Goal: Task Accomplishment & Management: Use online tool/utility

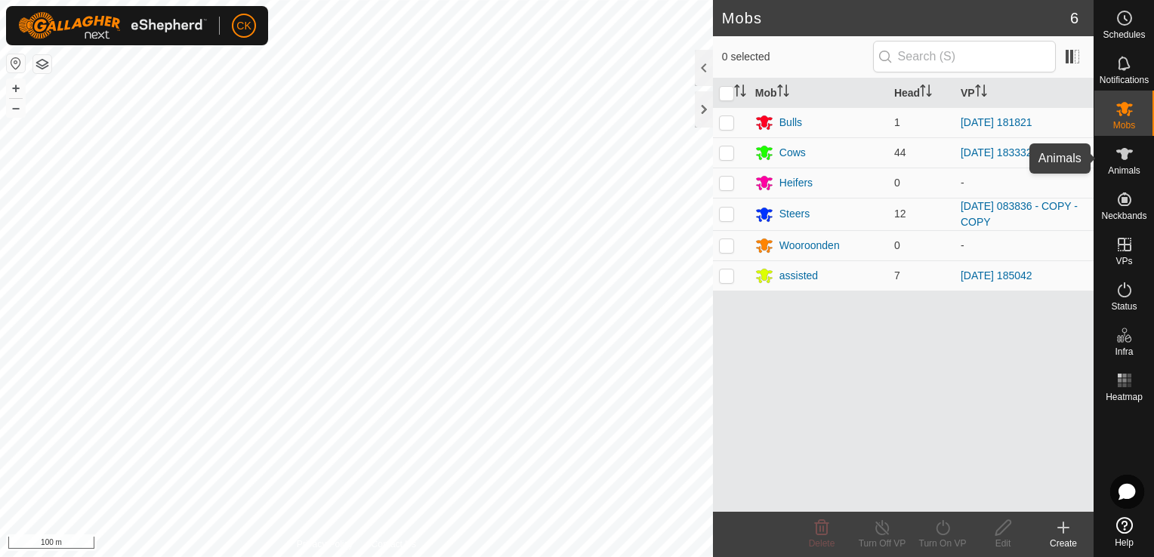
click at [1127, 152] on icon at bounding box center [1124, 154] width 17 height 12
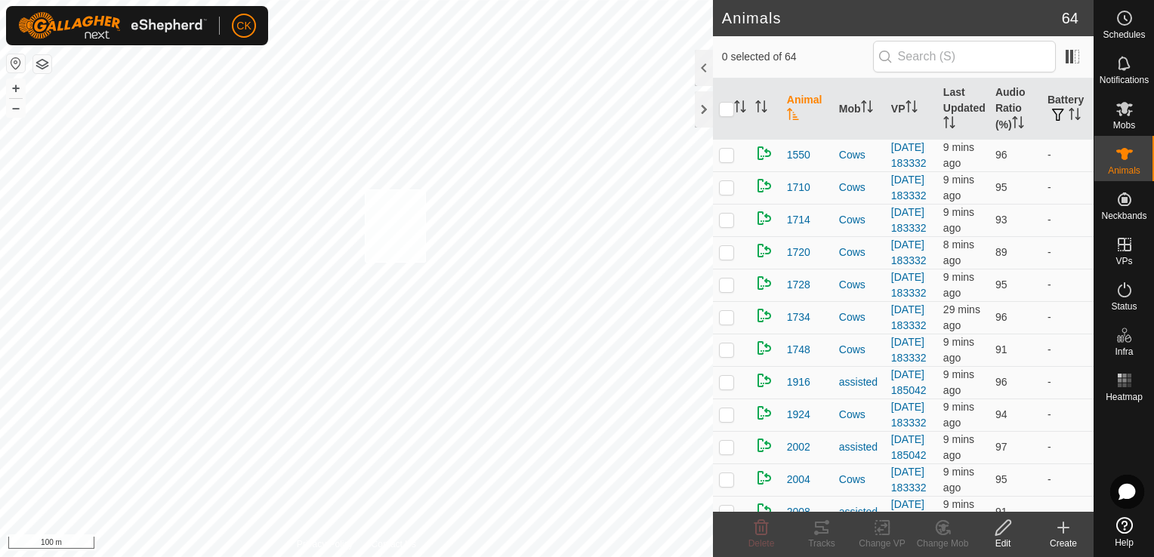
checkbox input "true"
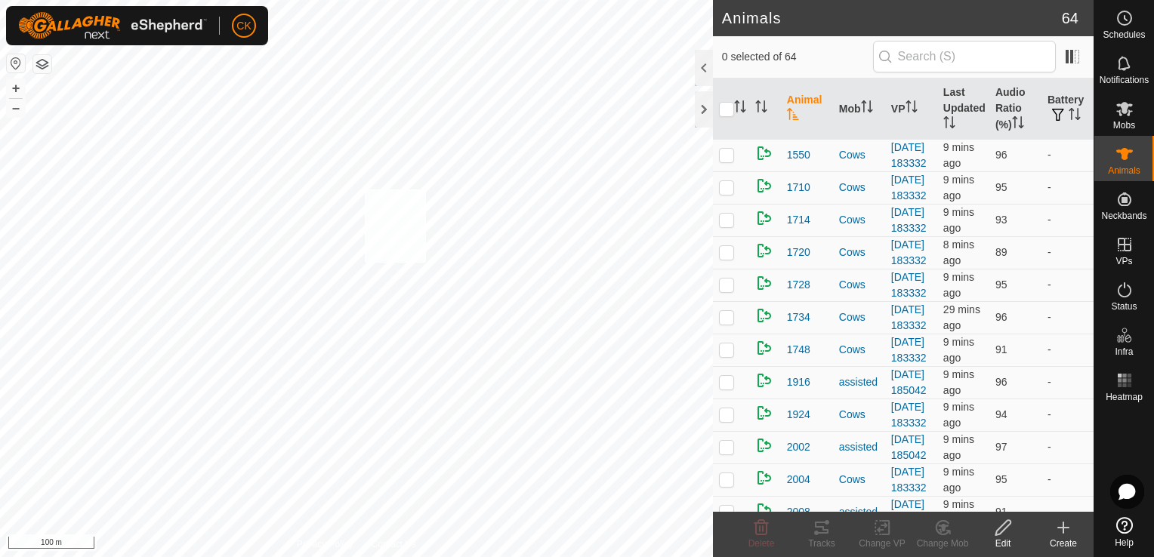
checkbox input "true"
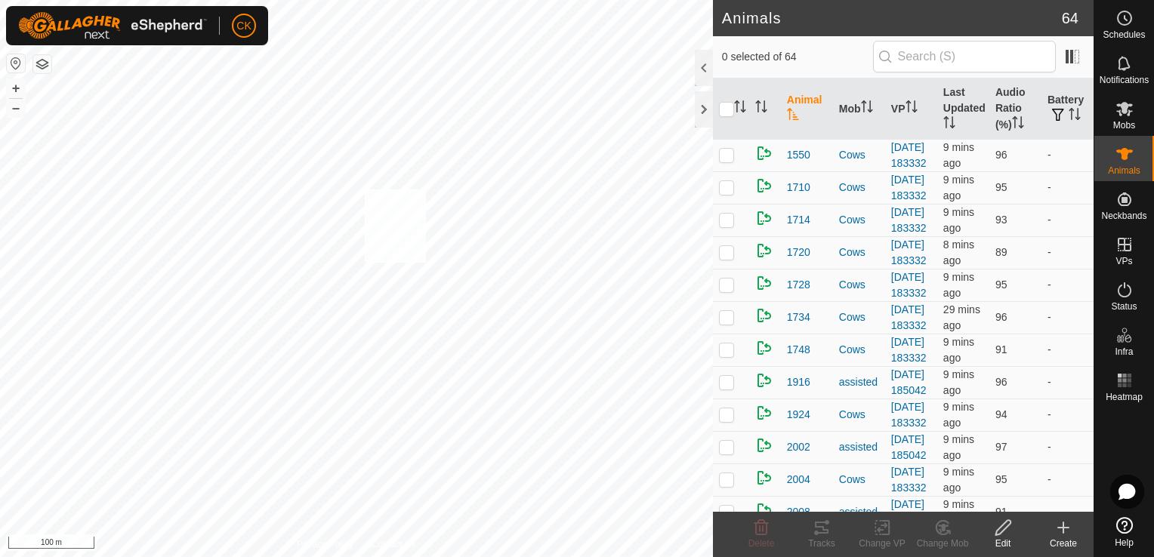
checkbox input "true"
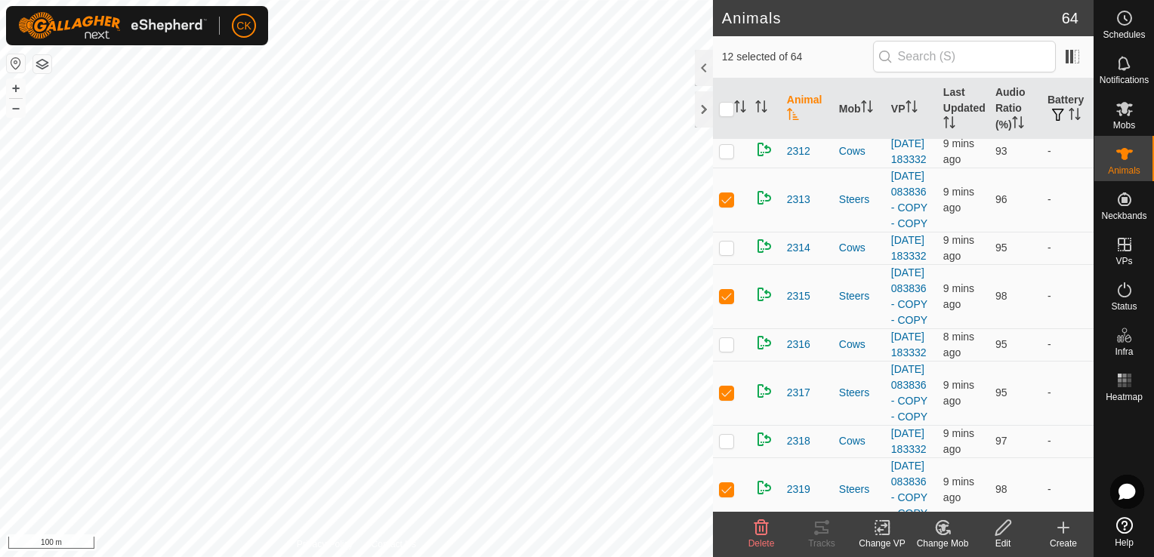
scroll to position [1737, 0]
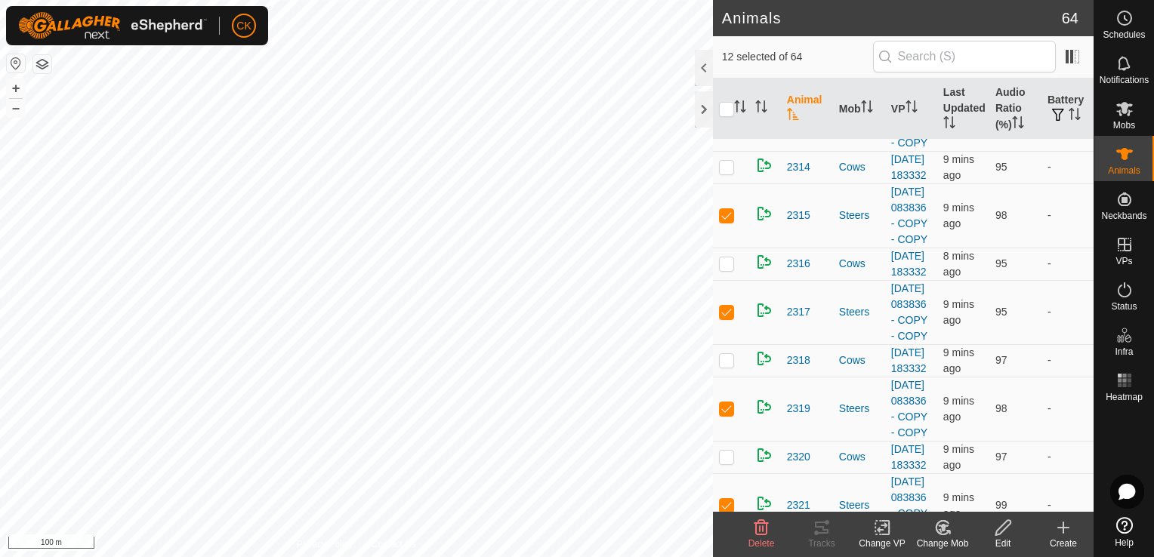
checkbox input "false"
click at [819, 521] on icon at bounding box center [822, 528] width 18 height 18
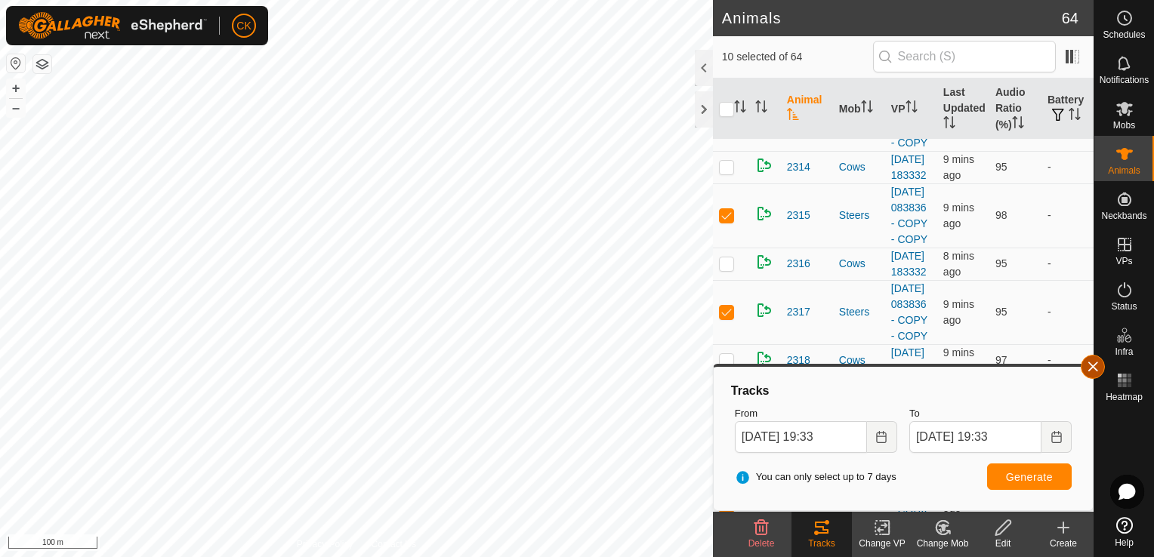
click at [1090, 372] on button "button" at bounding box center [1093, 367] width 24 height 24
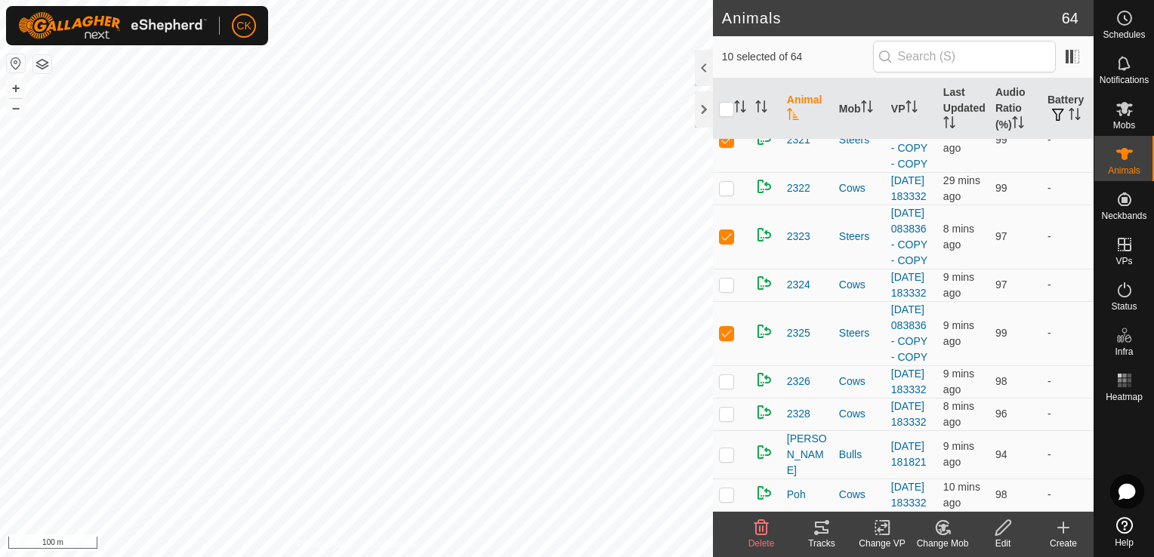
scroll to position [2117, 0]
click at [724, 110] on input "checkbox" at bounding box center [726, 109] width 15 height 15
checkbox input "true"
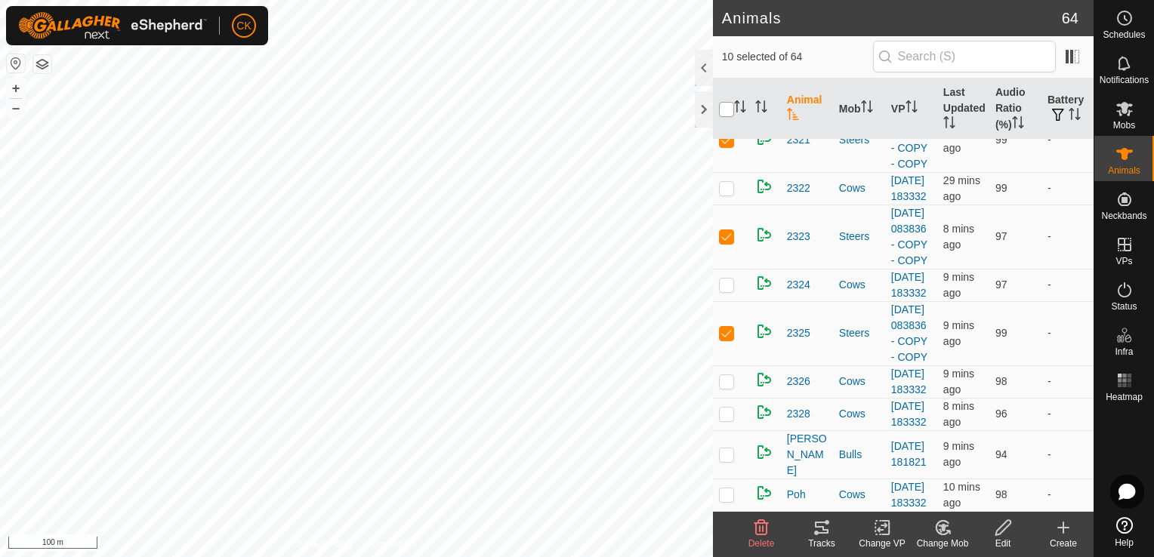
checkbox input "true"
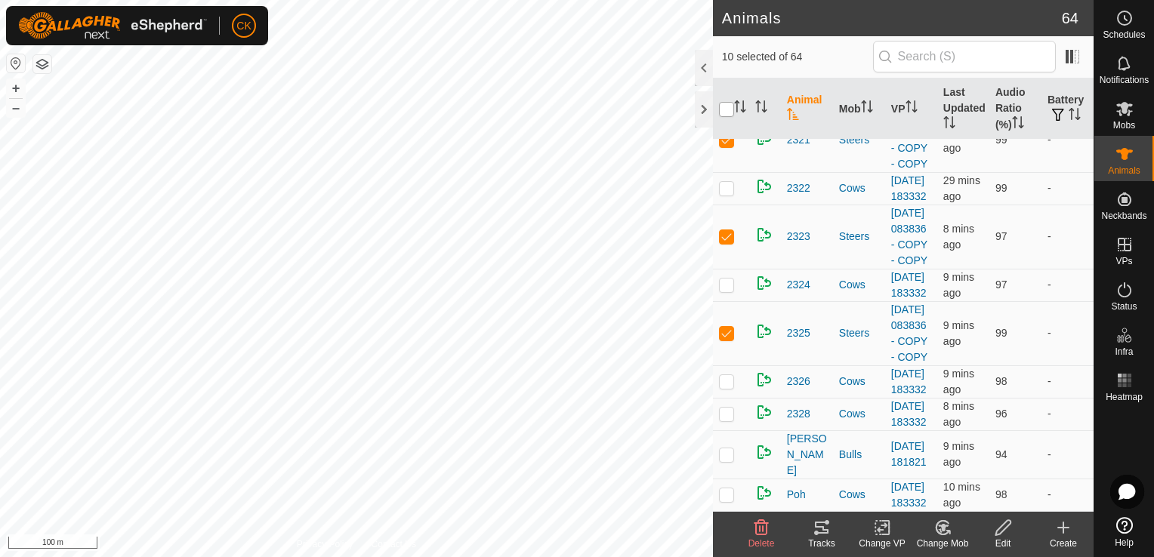
checkbox input "true"
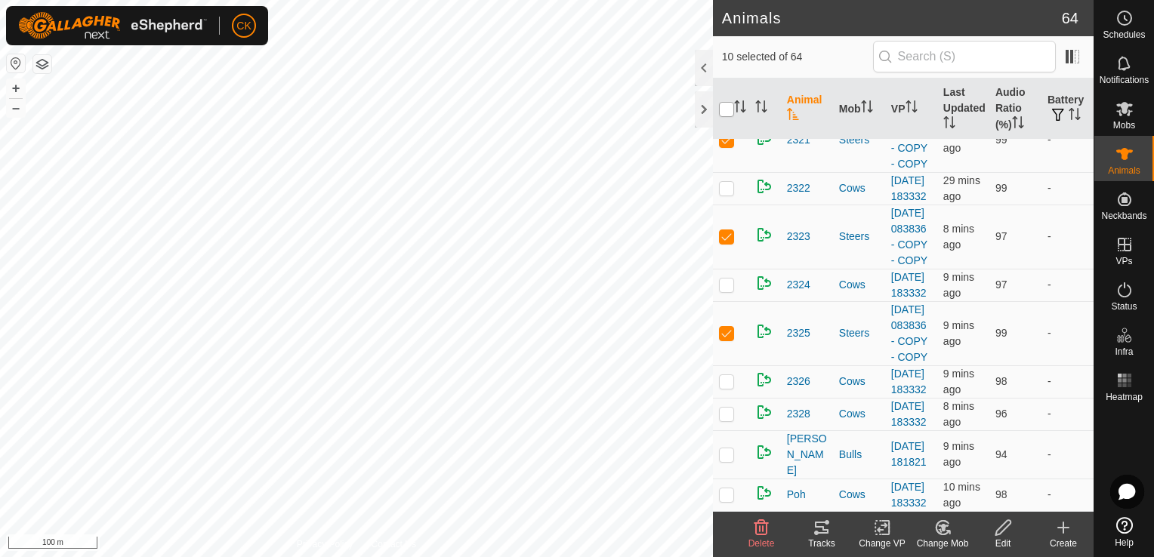
checkbox input "true"
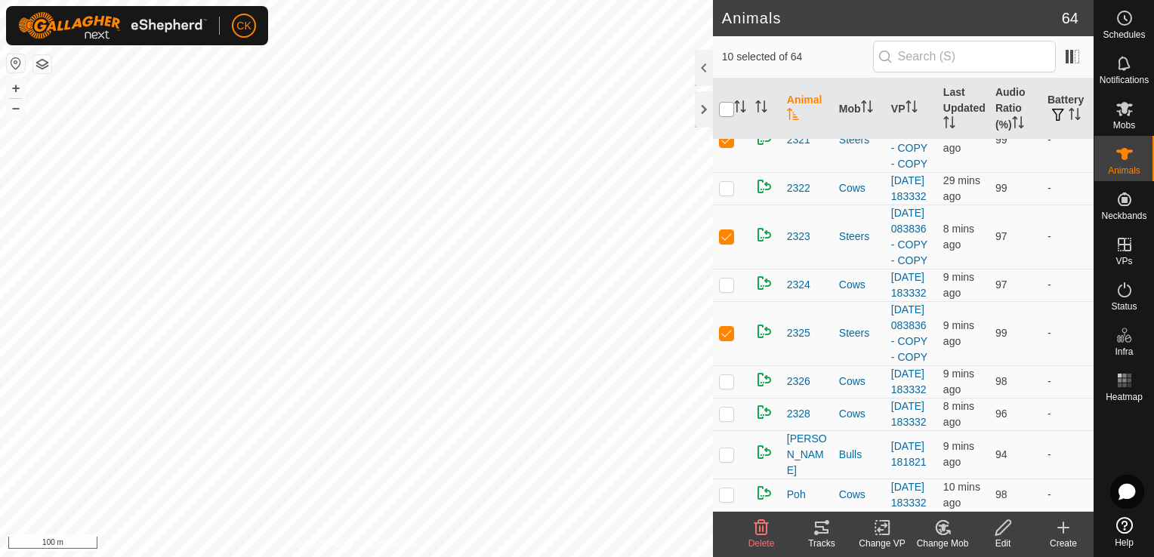
checkbox input "true"
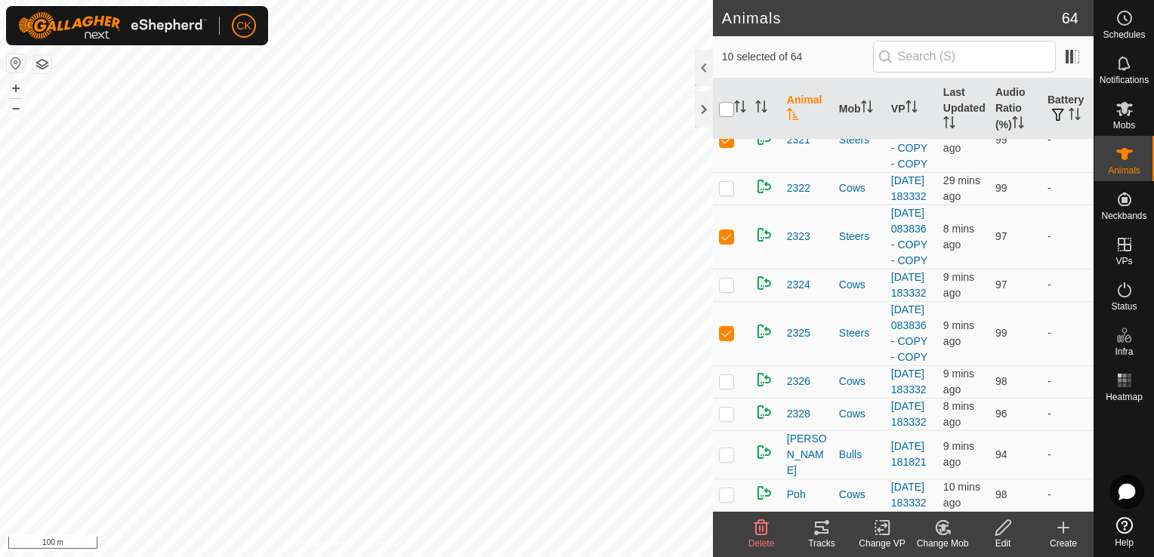
checkbox input "true"
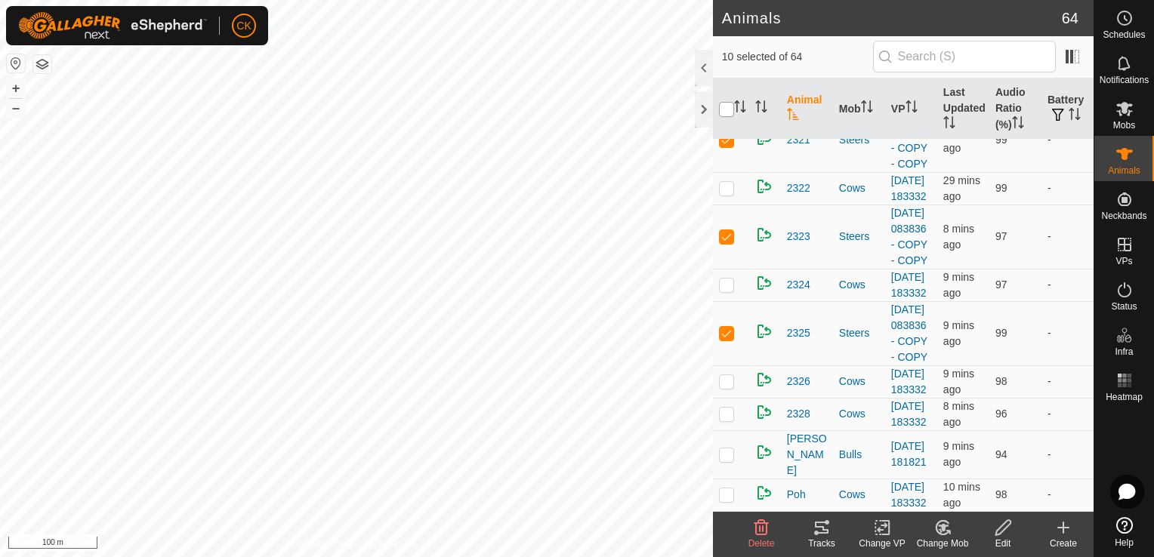
checkbox input "true"
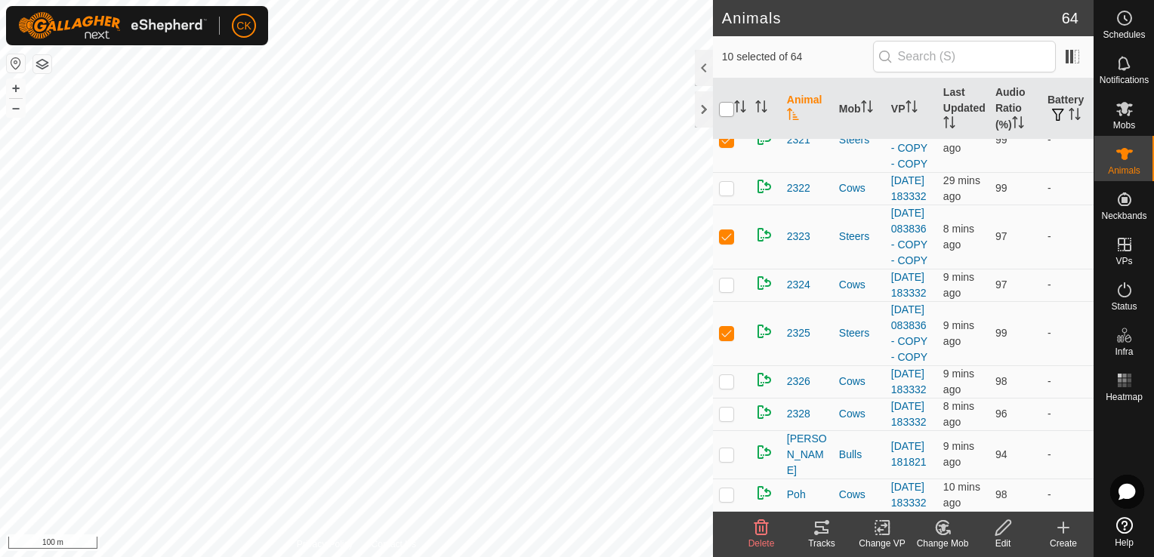
checkbox input "true"
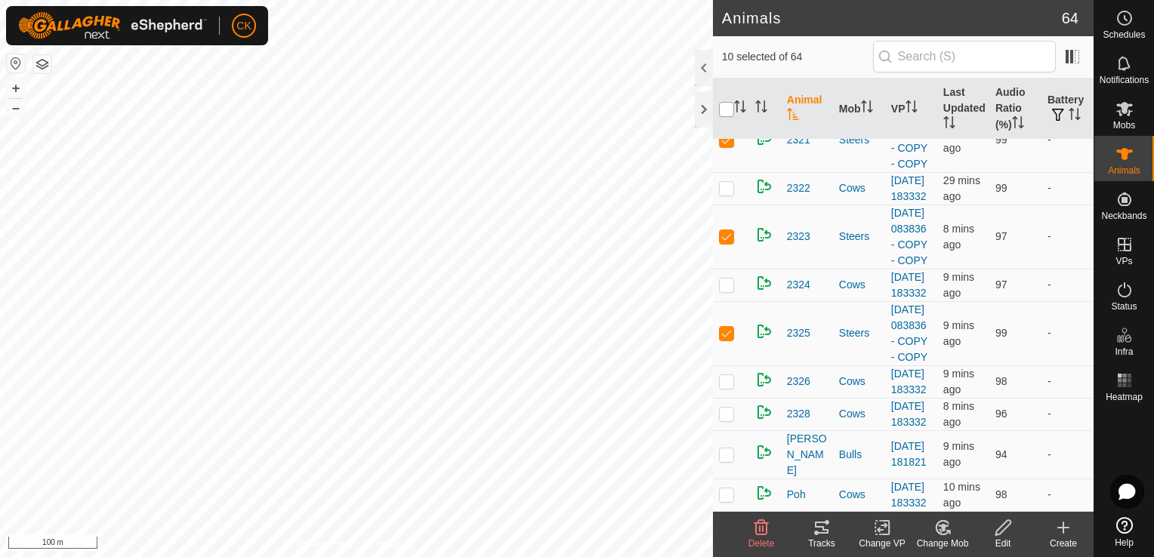
checkbox input "true"
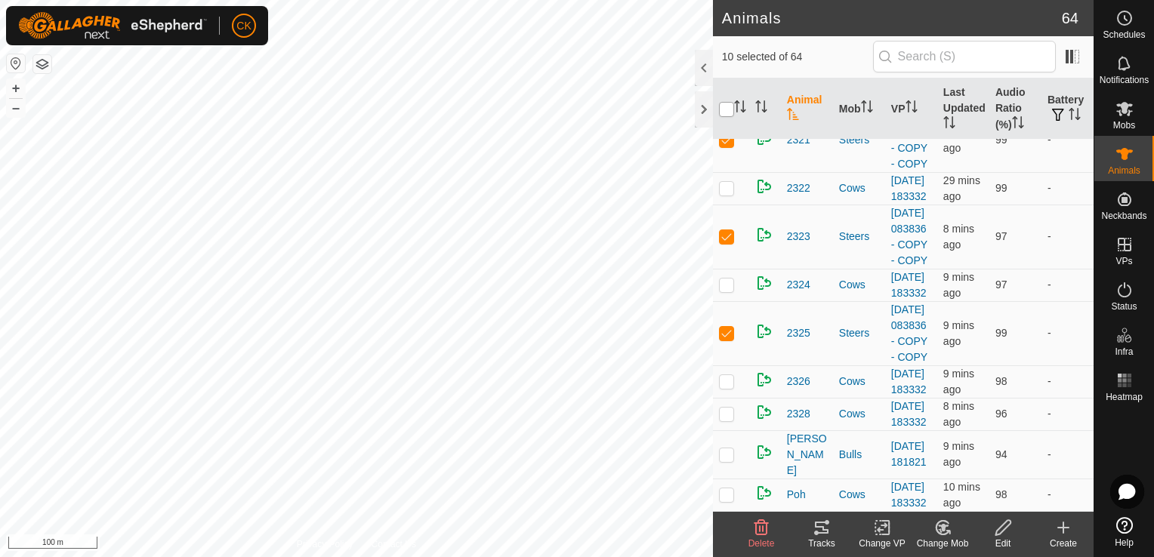
checkbox input "true"
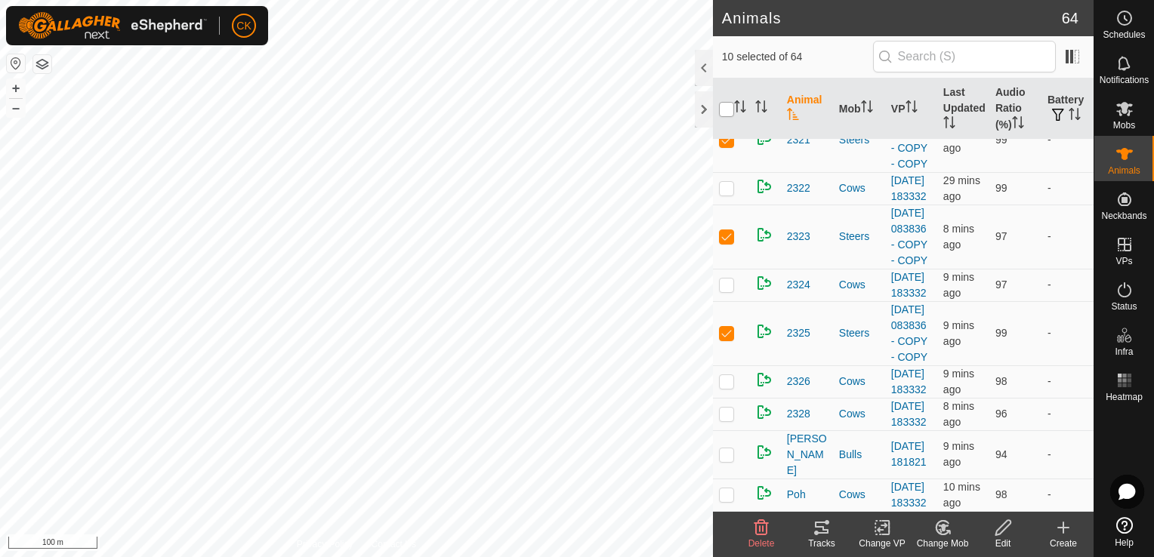
checkbox input "true"
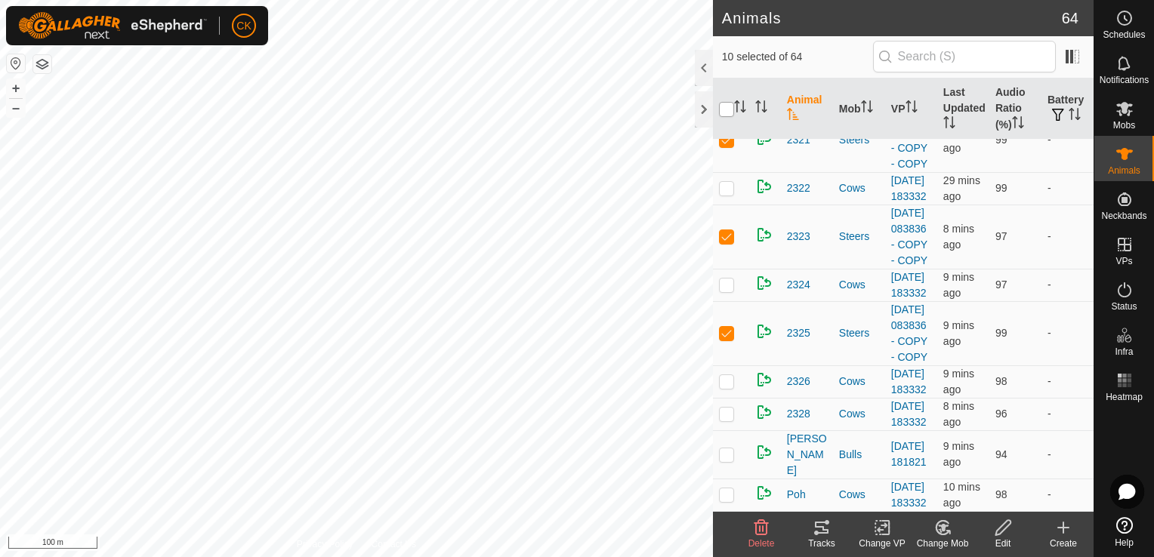
checkbox input "true"
click at [724, 111] on input "checkbox" at bounding box center [726, 109] width 15 height 15
checkbox input "false"
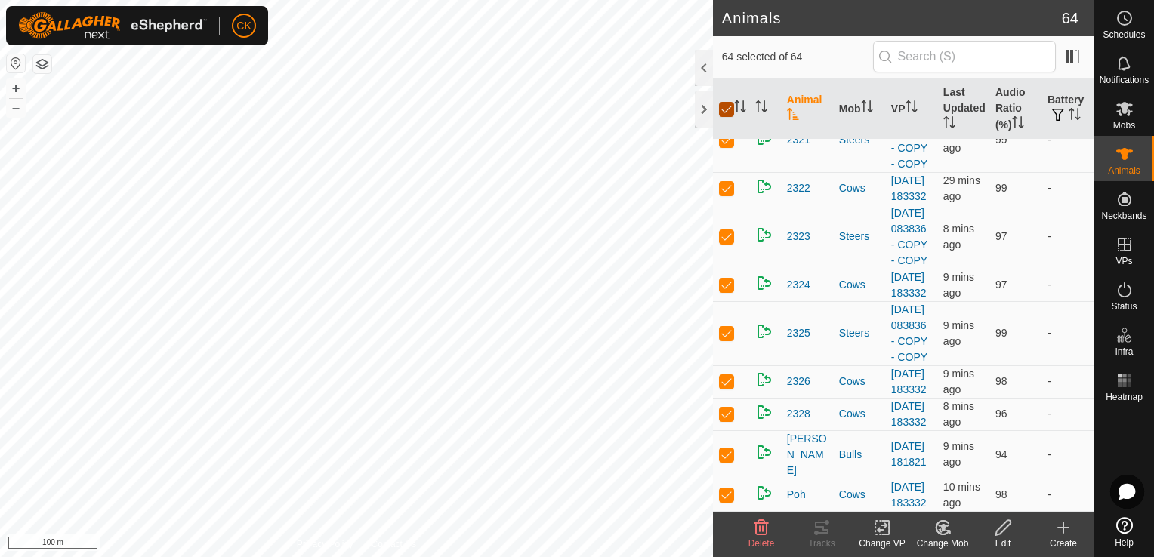
checkbox input "false"
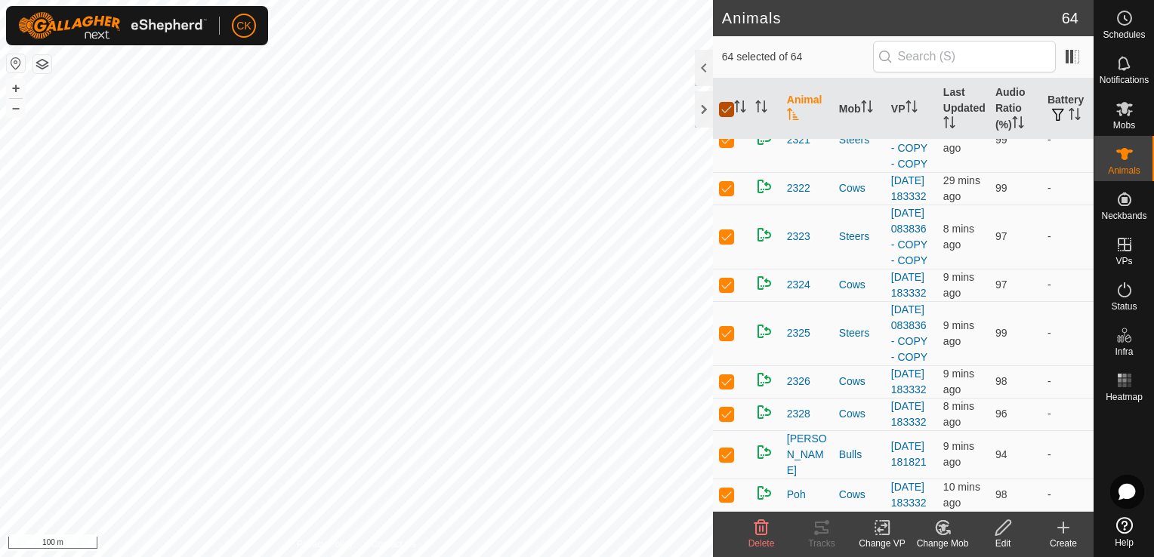
checkbox input "false"
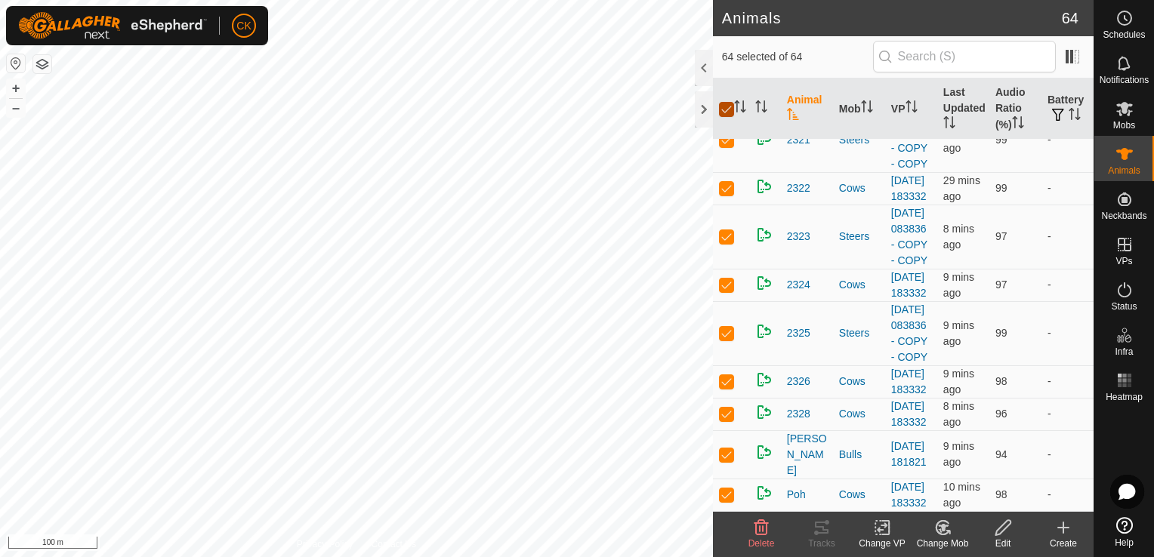
checkbox input "false"
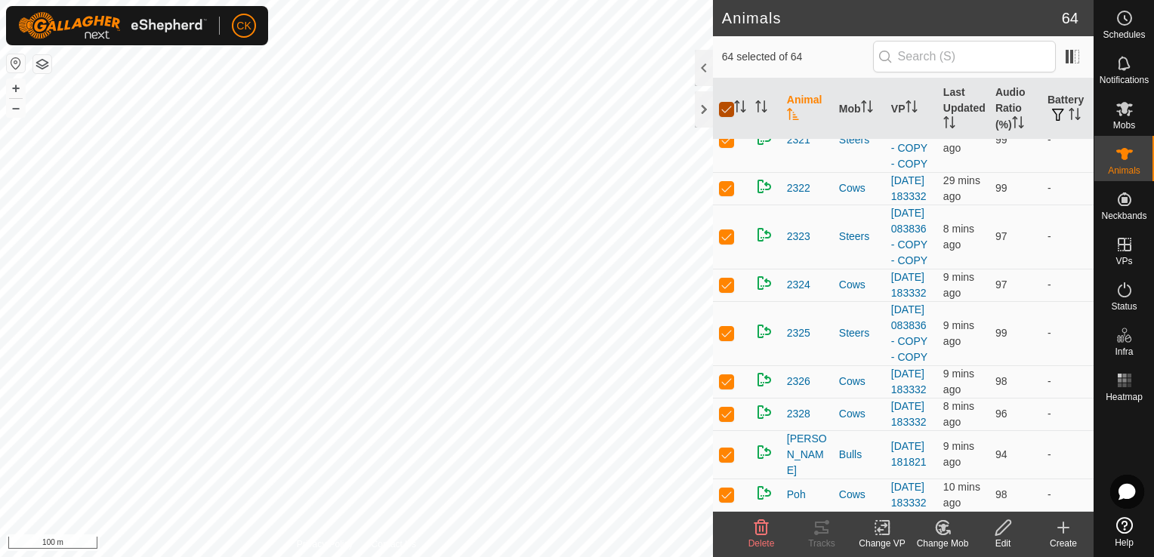
checkbox input "false"
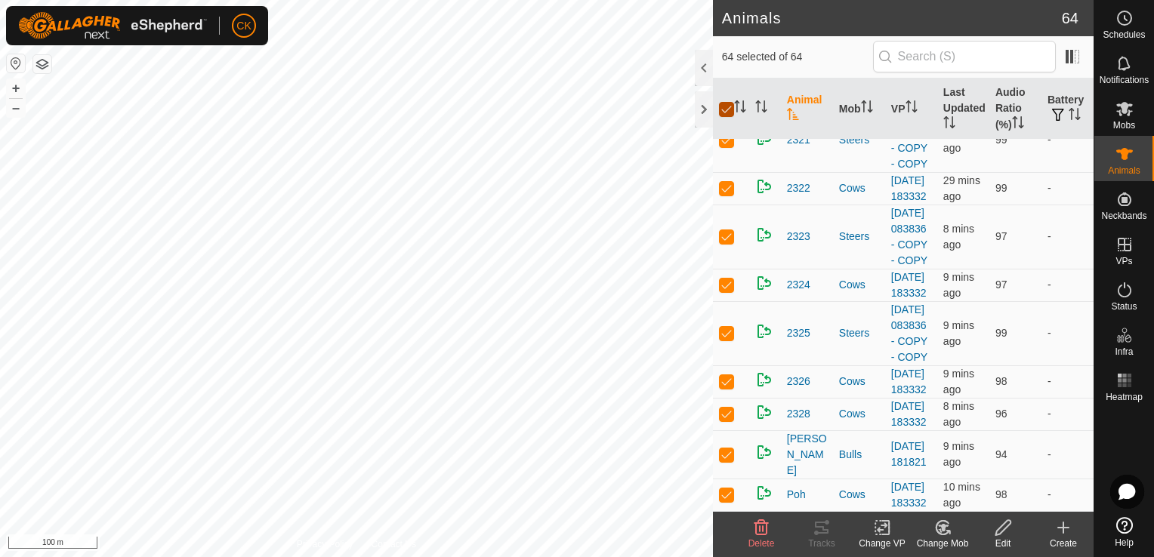
checkbox input "false"
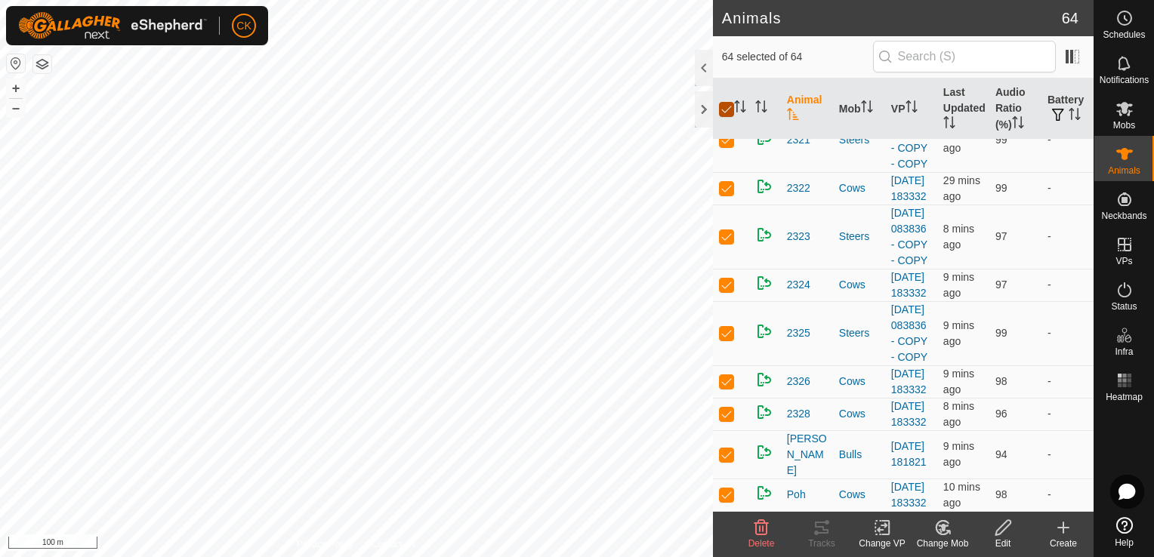
checkbox input "false"
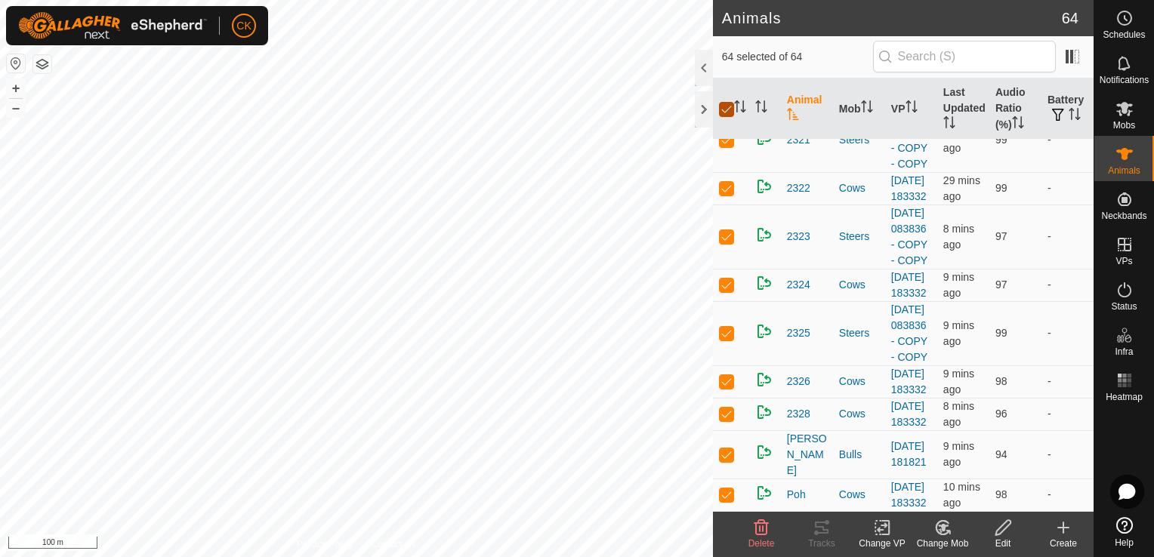
checkbox input "false"
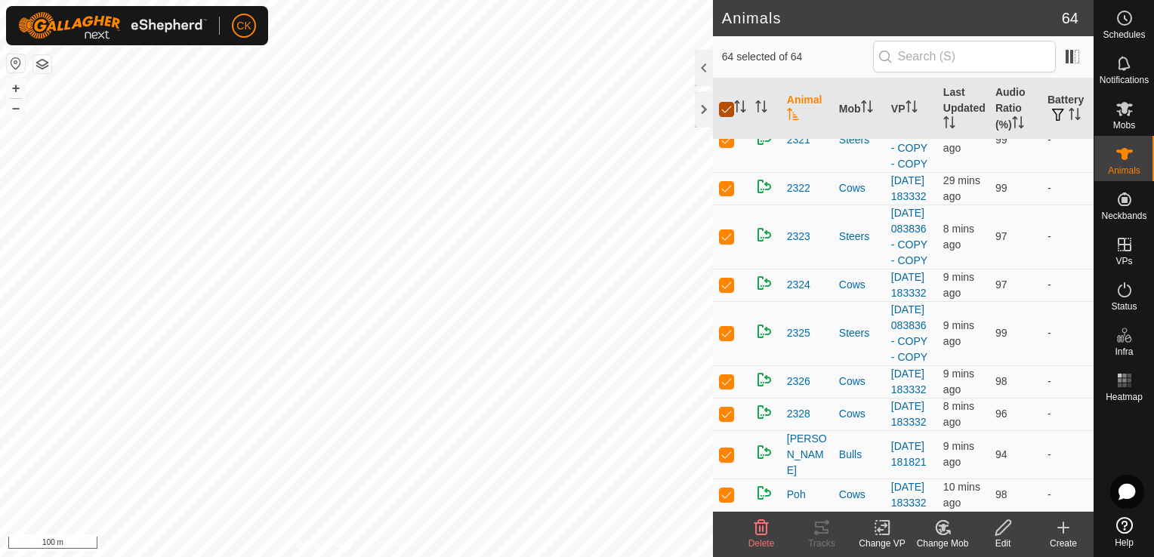
checkbox input "false"
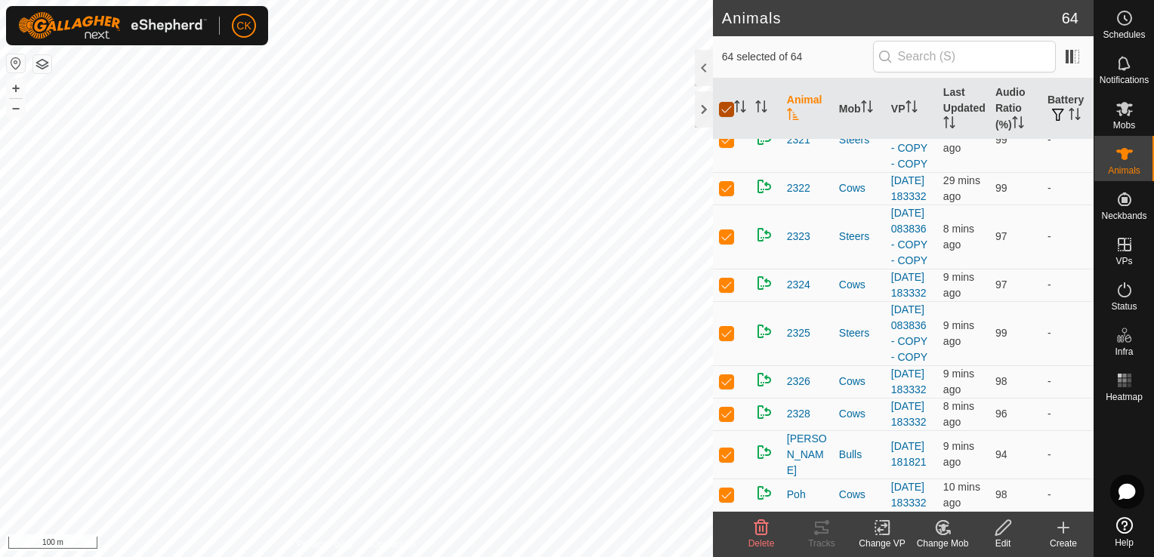
checkbox input "false"
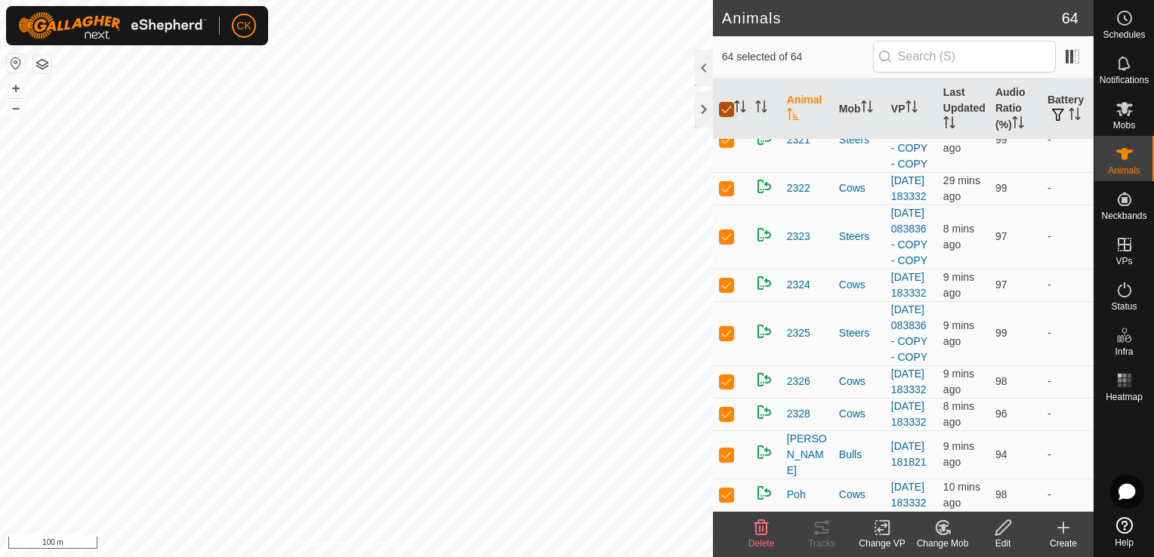
checkbox input "false"
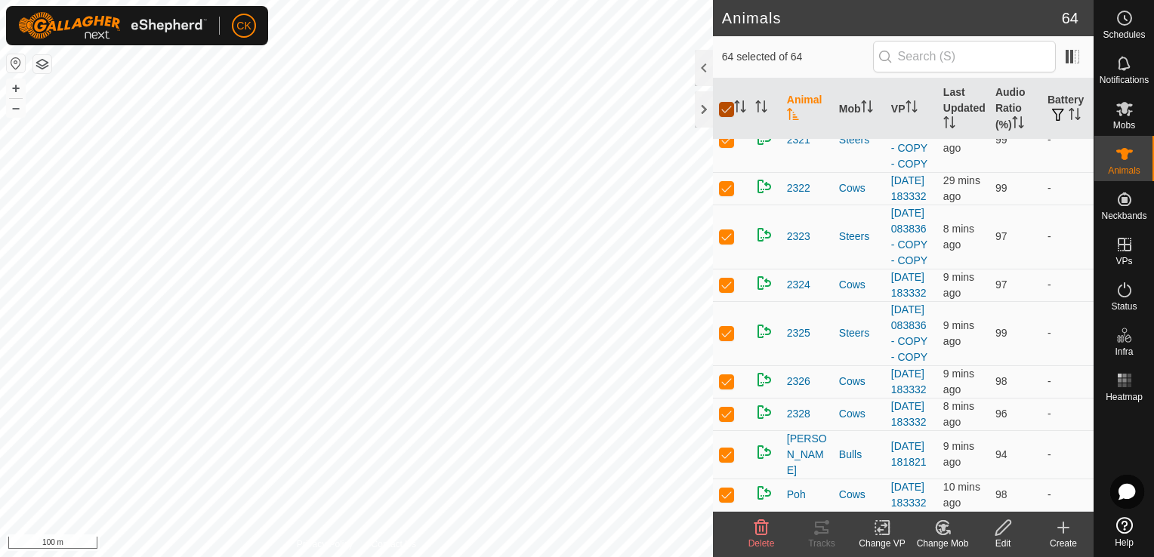
checkbox input "false"
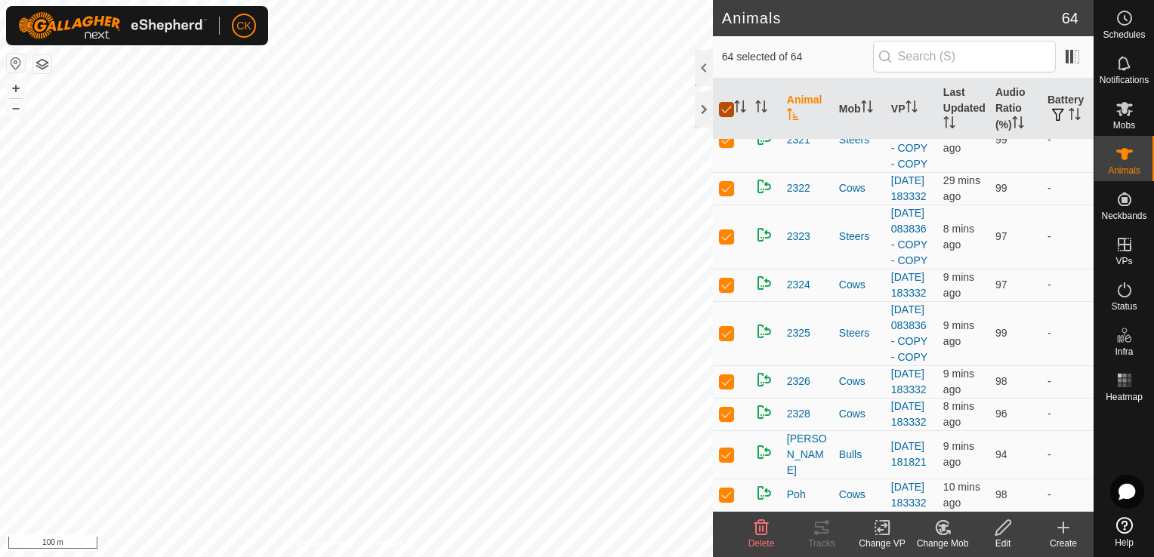
checkbox input "false"
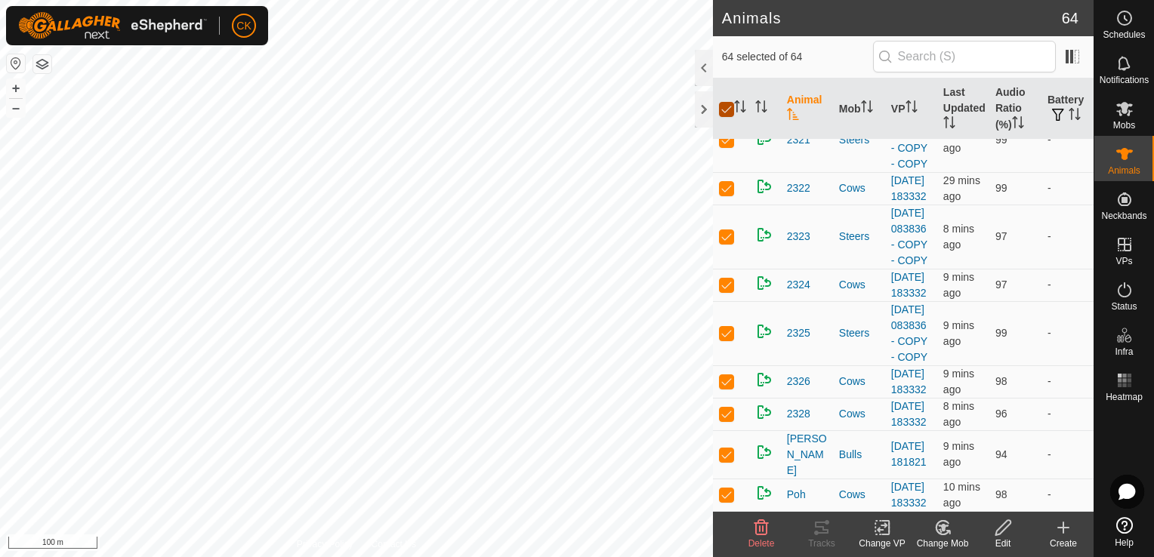
checkbox input "false"
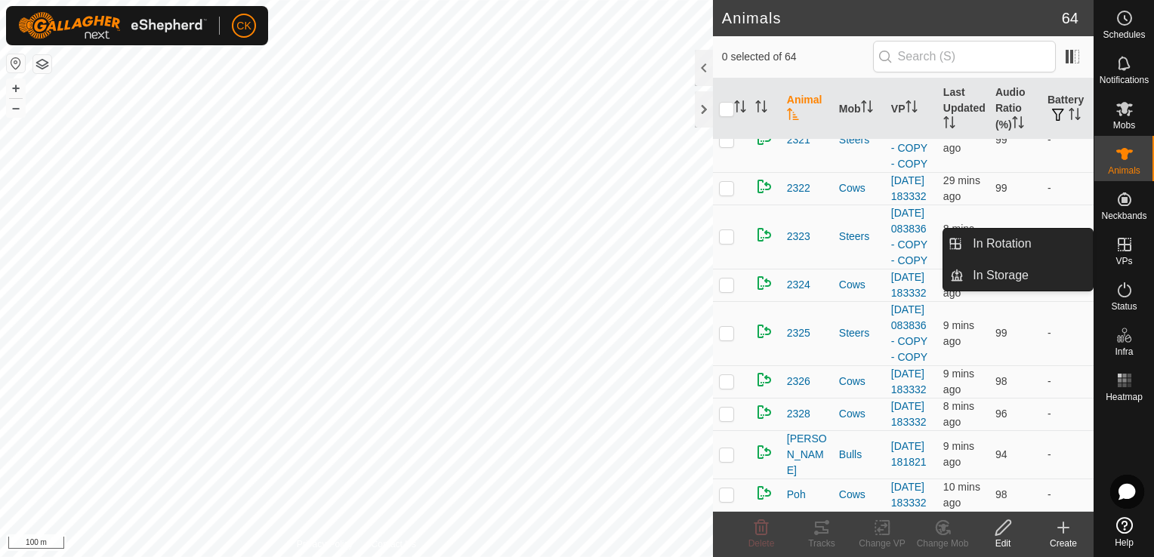
click at [1121, 241] on icon at bounding box center [1124, 245] width 18 height 18
click at [998, 241] on link "In Rotation" at bounding box center [1028, 244] width 129 height 30
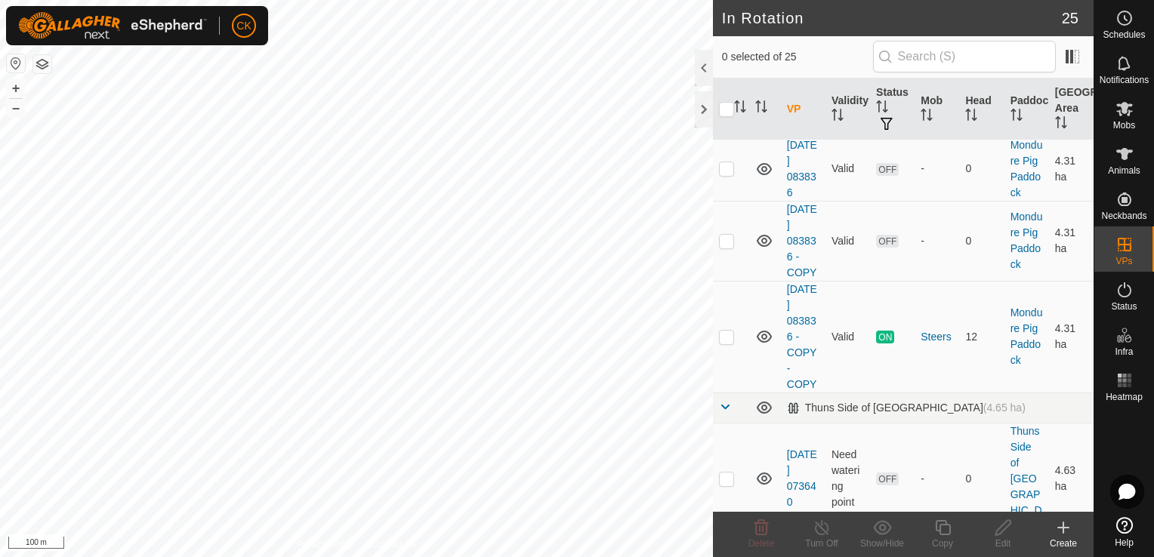
scroll to position [1057, 0]
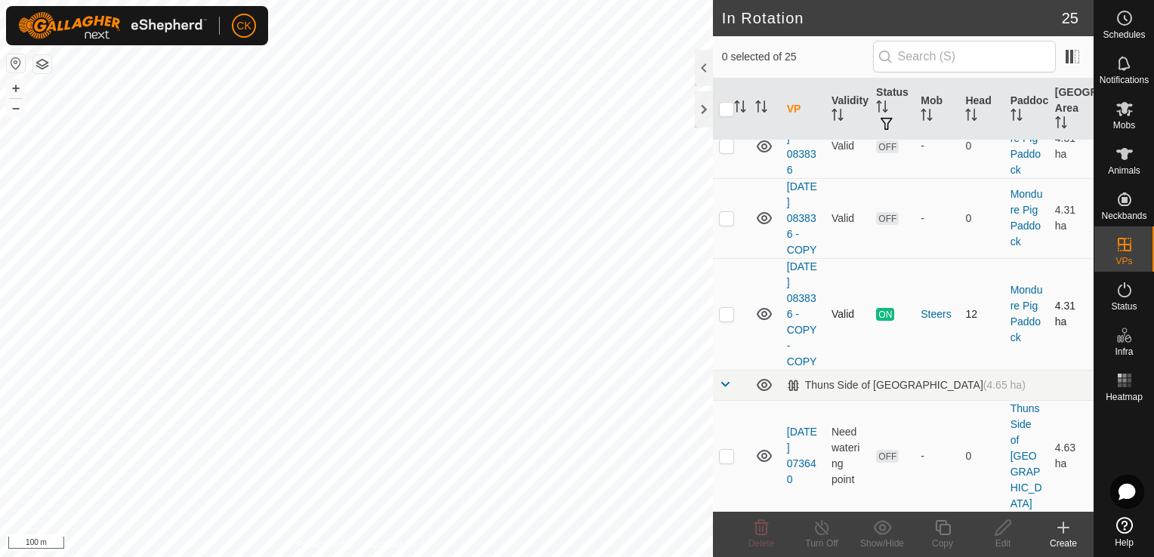
click at [731, 320] on p-checkbox at bounding box center [726, 314] width 15 height 12
click at [733, 320] on p-checkbox at bounding box center [726, 314] width 15 height 12
checkbox input "false"
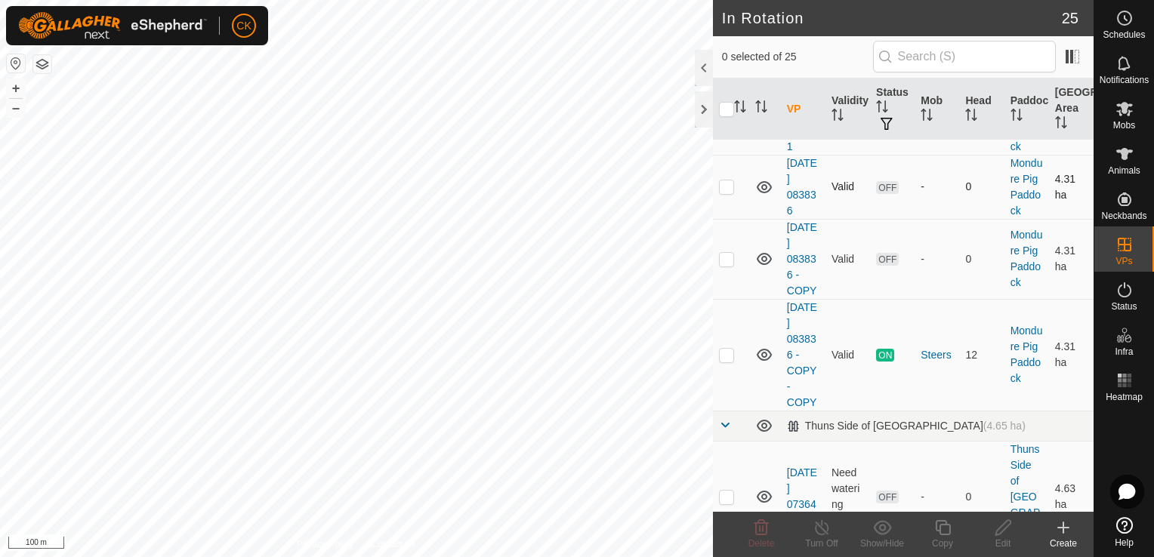
scroll to position [982, 0]
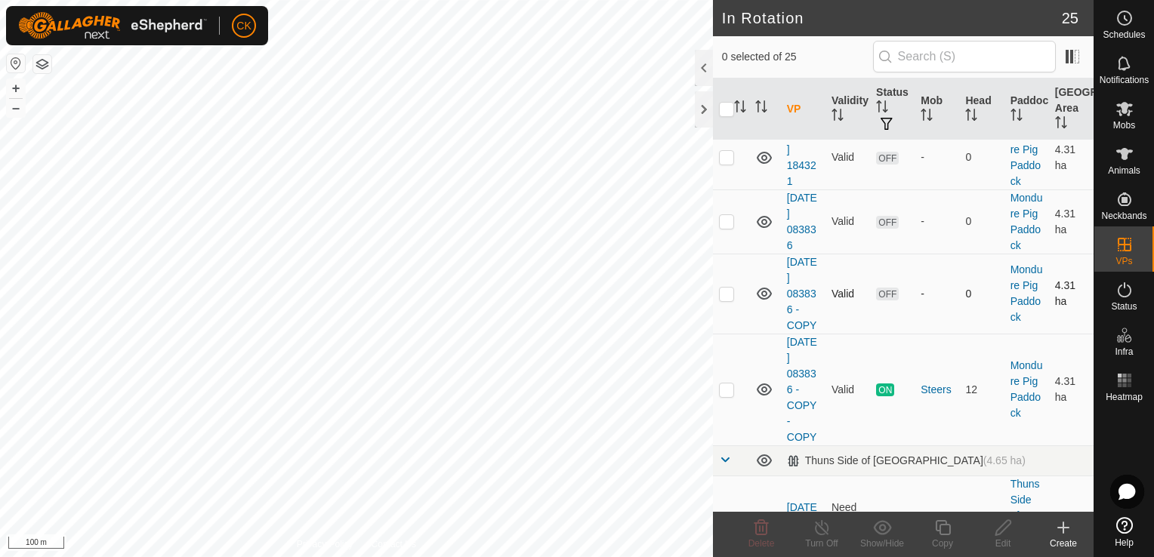
click at [730, 300] on p-checkbox at bounding box center [726, 294] width 15 height 12
click at [729, 300] on p-checkbox at bounding box center [726, 294] width 15 height 12
checkbox input "false"
click at [726, 227] on p-checkbox at bounding box center [726, 221] width 15 height 12
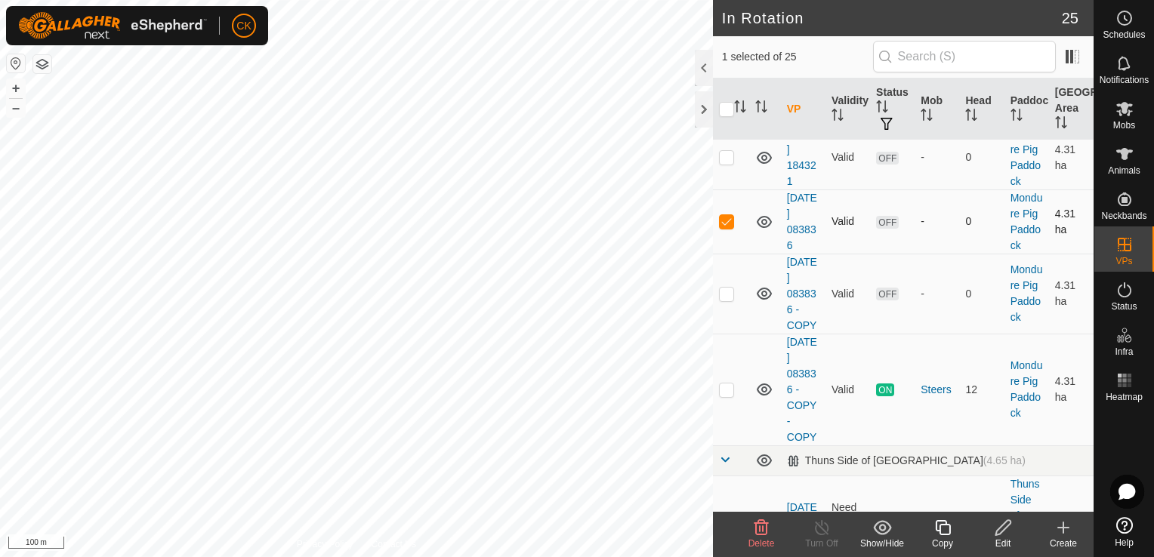
checkbox input "false"
click at [722, 163] on p-checkbox at bounding box center [726, 157] width 15 height 12
checkbox input "false"
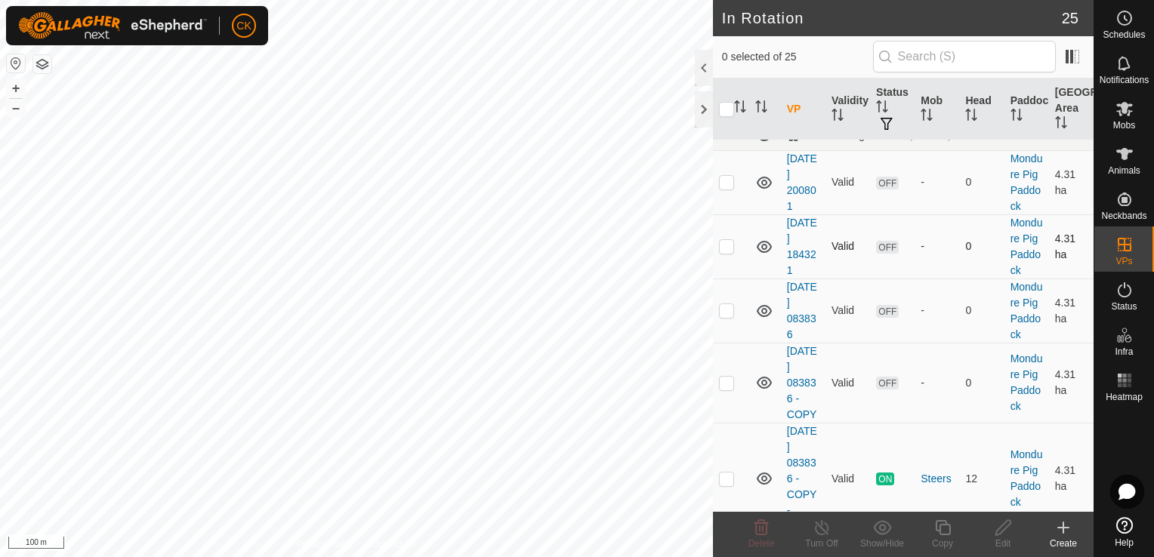
scroll to position [831, 0]
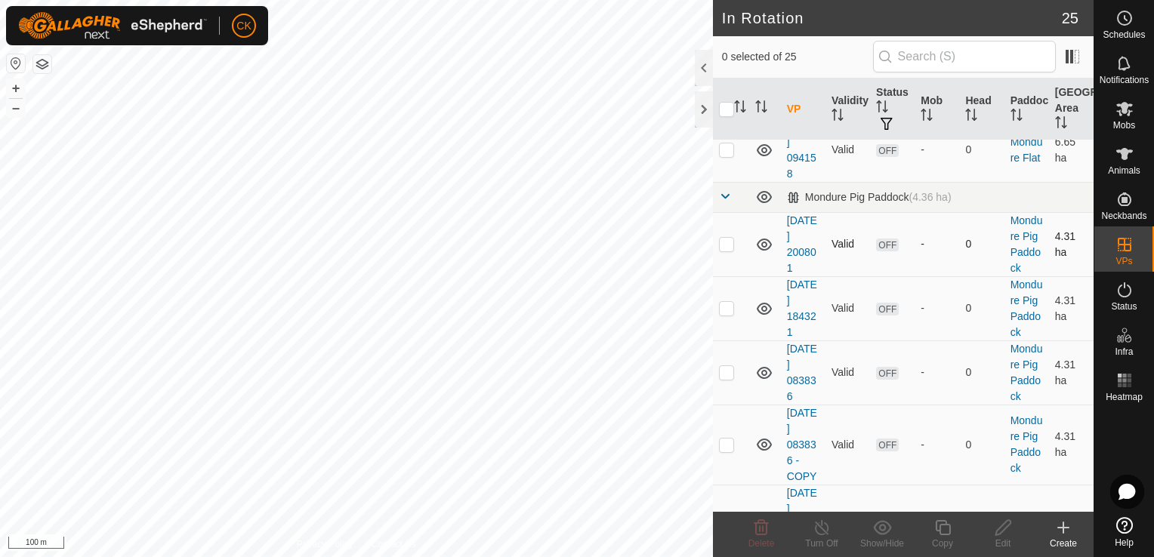
click at [731, 250] on p-checkbox at bounding box center [726, 244] width 15 height 12
checkbox input "true"
click at [1124, 107] on icon at bounding box center [1124, 109] width 17 height 14
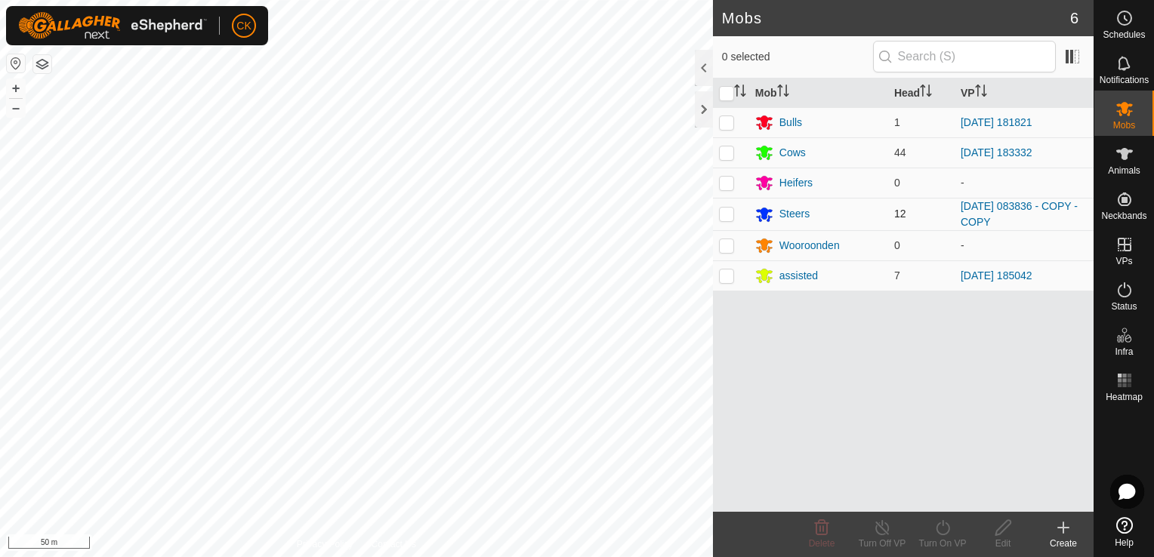
click at [725, 216] on p-checkbox at bounding box center [726, 214] width 15 height 12
checkbox input "true"
click at [939, 526] on icon at bounding box center [942, 528] width 19 height 18
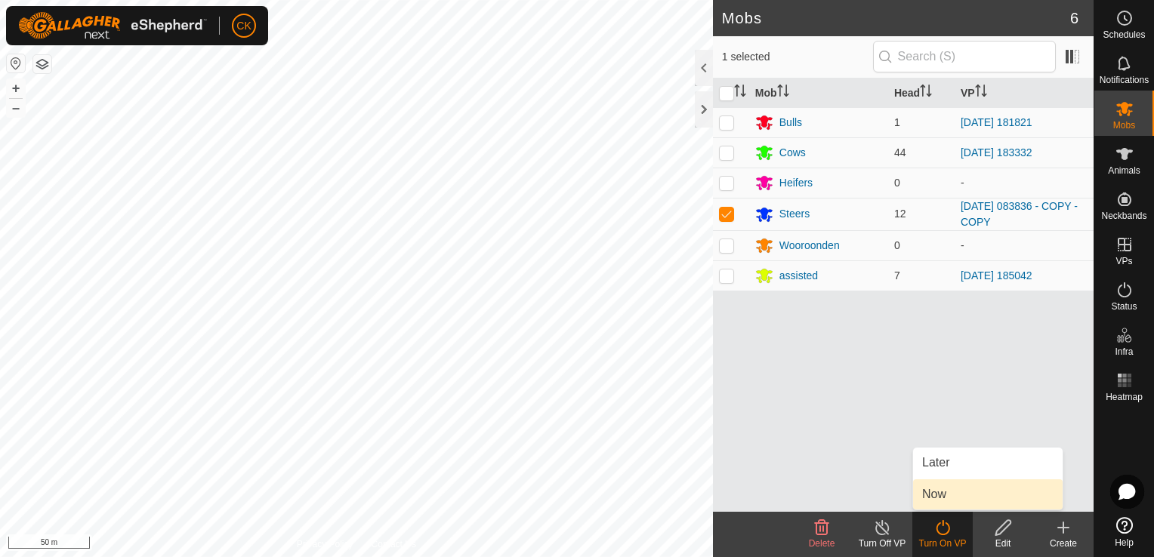
click at [937, 492] on link "Now" at bounding box center [988, 494] width 150 height 30
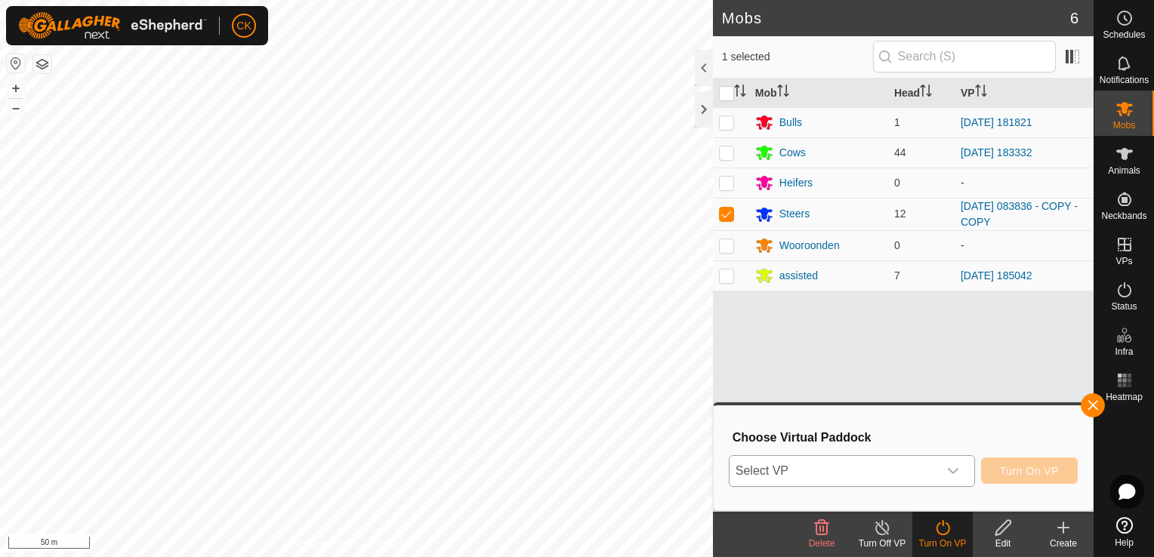
click at [954, 470] on icon "dropdown trigger" at bounding box center [953, 471] width 12 height 12
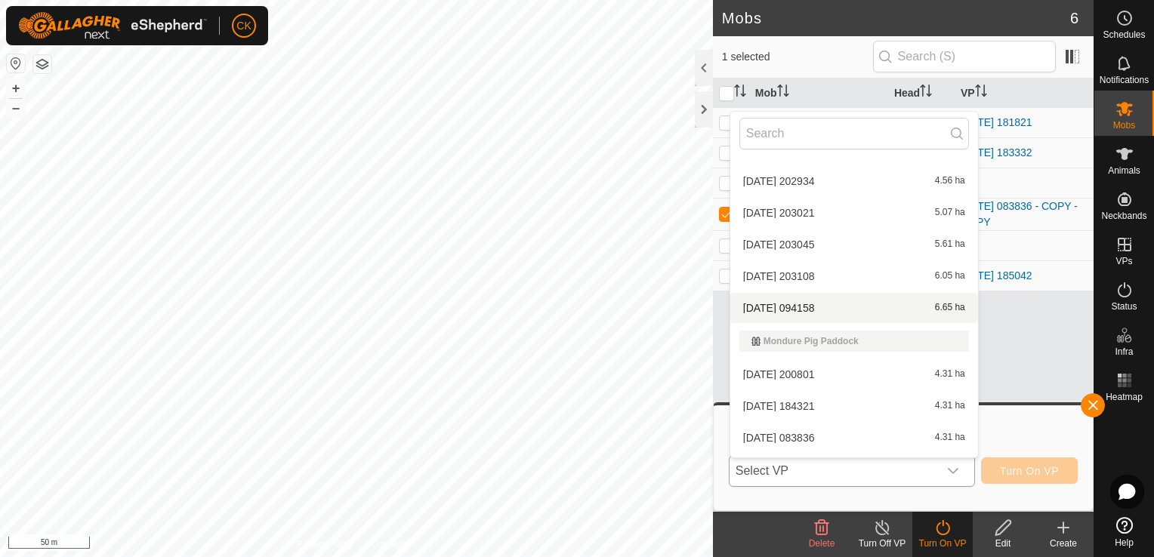
scroll to position [378, 0]
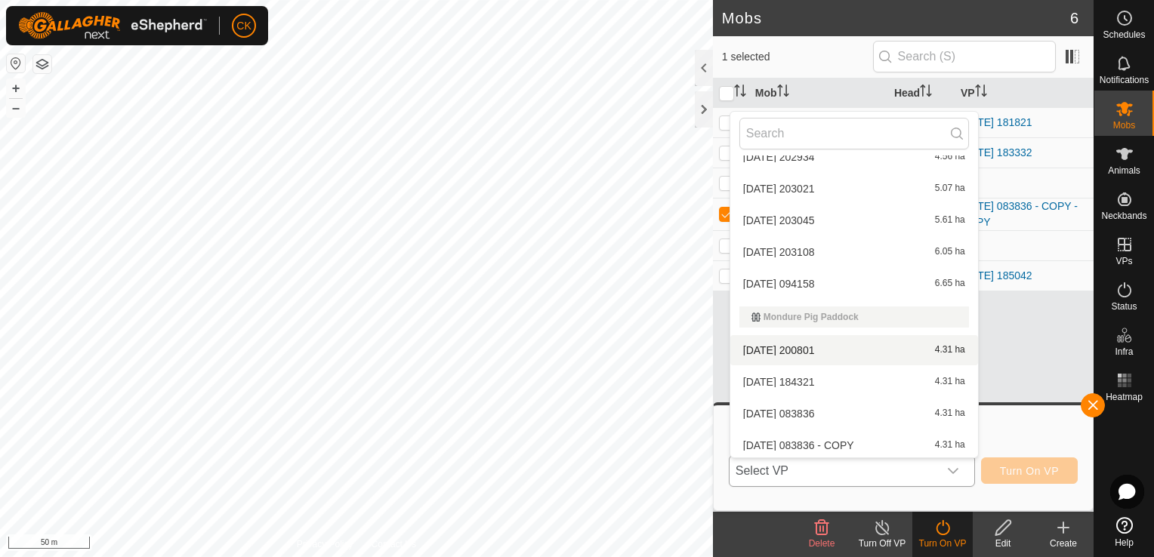
click at [816, 346] on li "[DATE] [DATE] 4.31 ha" at bounding box center [854, 350] width 248 height 30
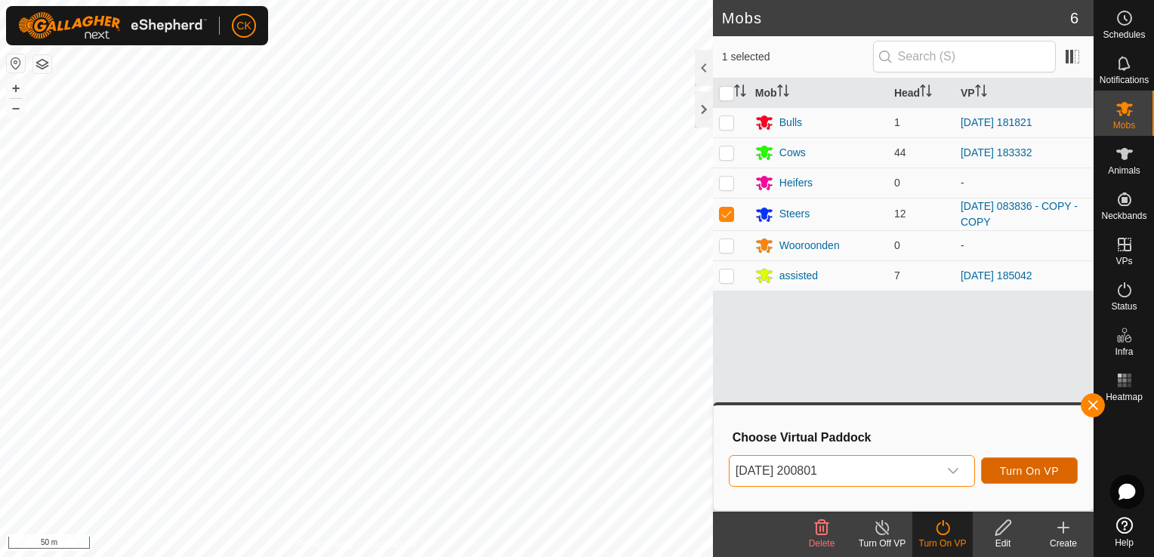
click at [1018, 467] on span "Turn On VP" at bounding box center [1029, 471] width 59 height 12
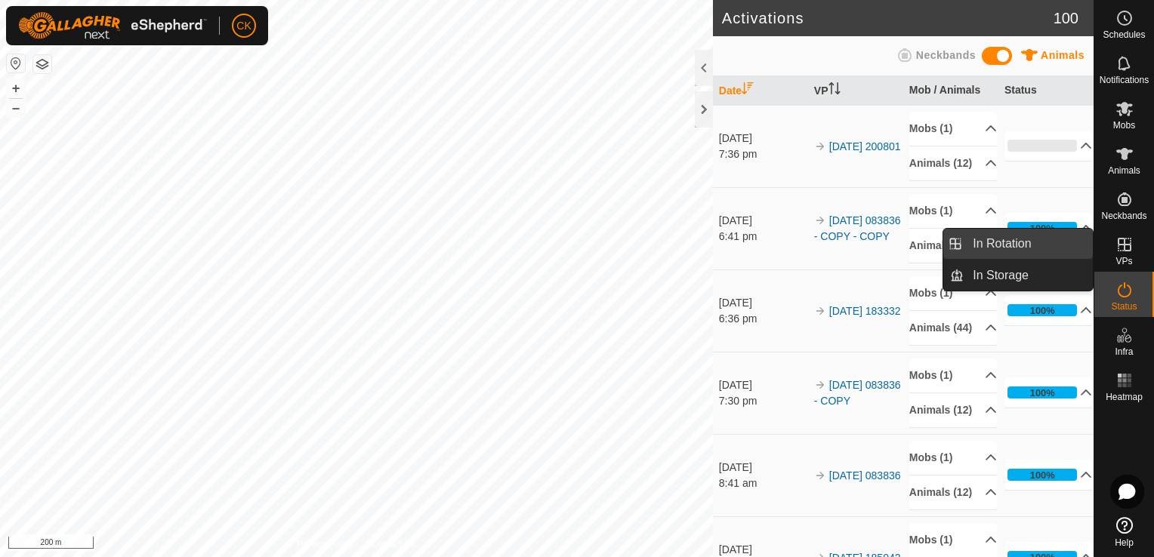
click at [1035, 240] on link "In Rotation" at bounding box center [1028, 244] width 129 height 30
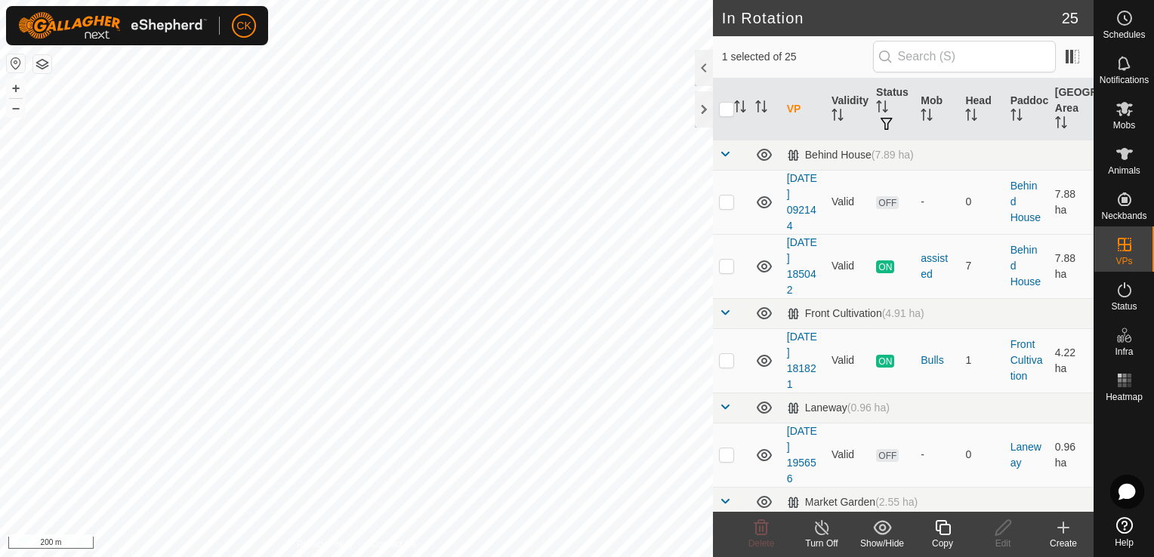
click at [728, 111] on input "checkbox" at bounding box center [726, 109] width 15 height 15
checkbox input "true"
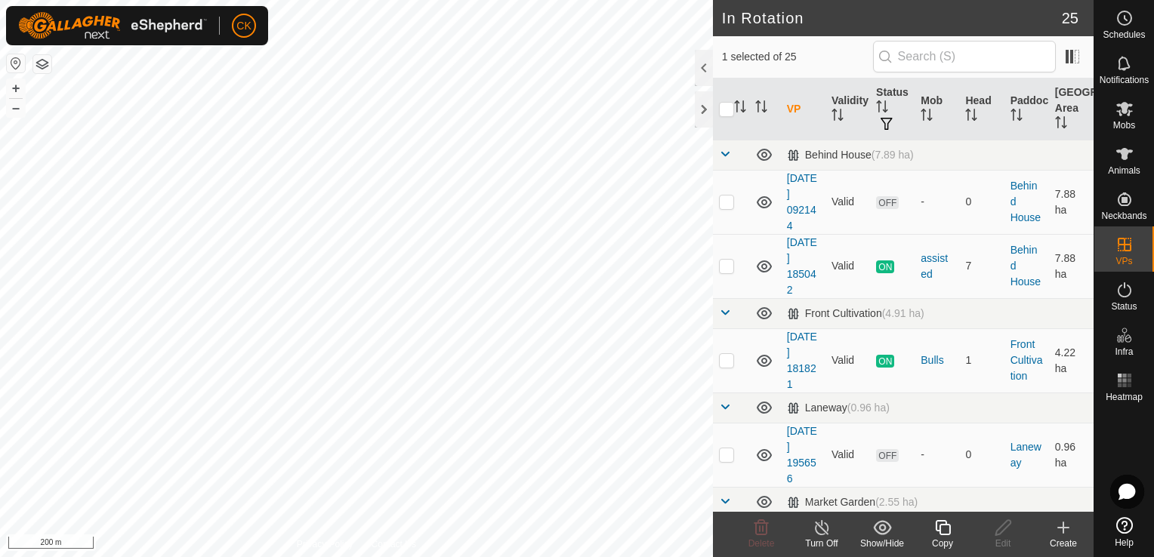
checkbox input "true"
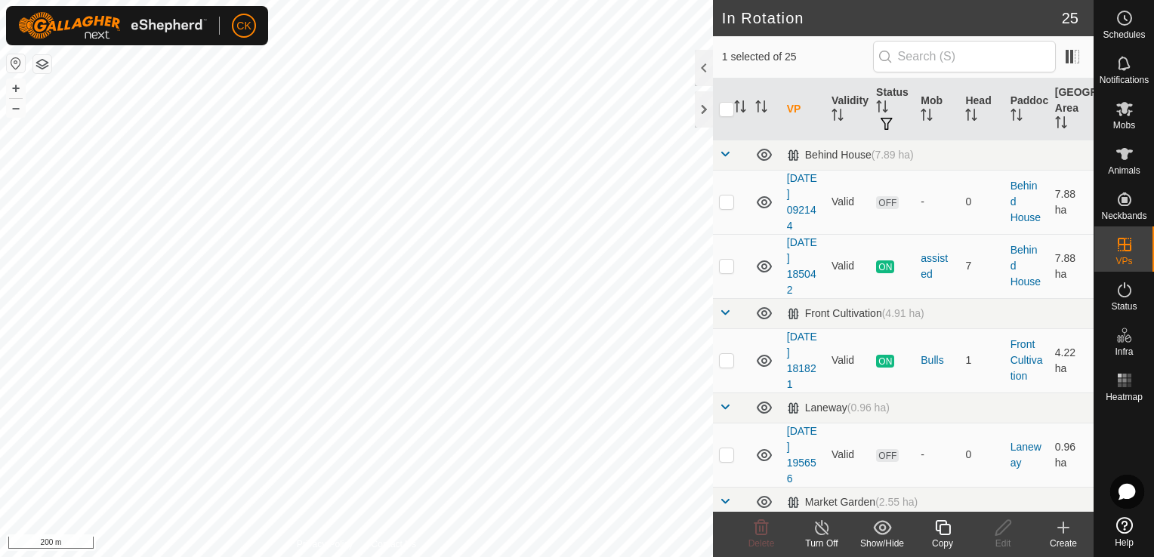
checkbox input "true"
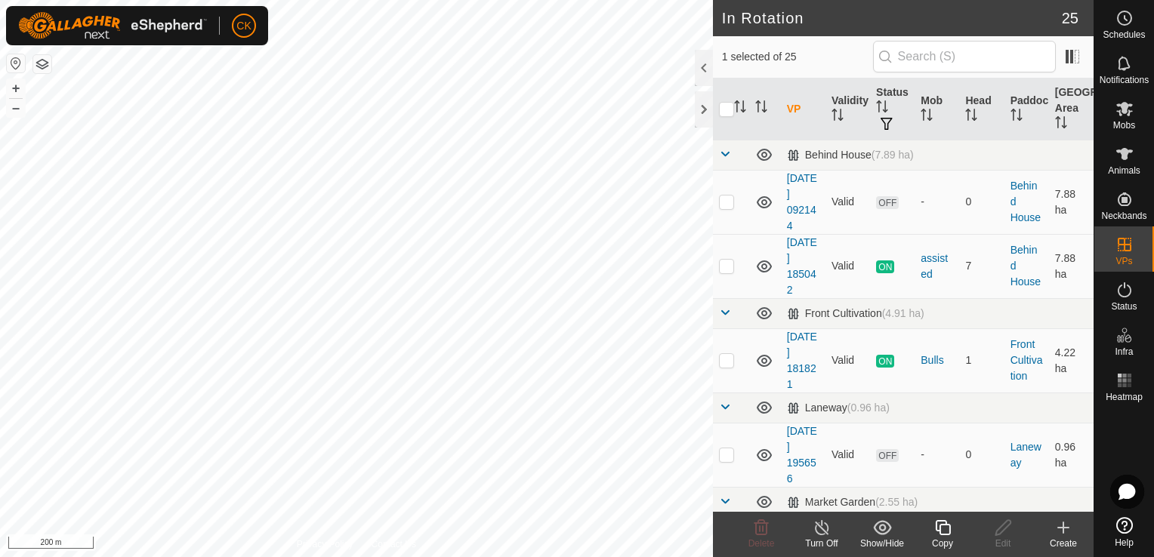
checkbox input "true"
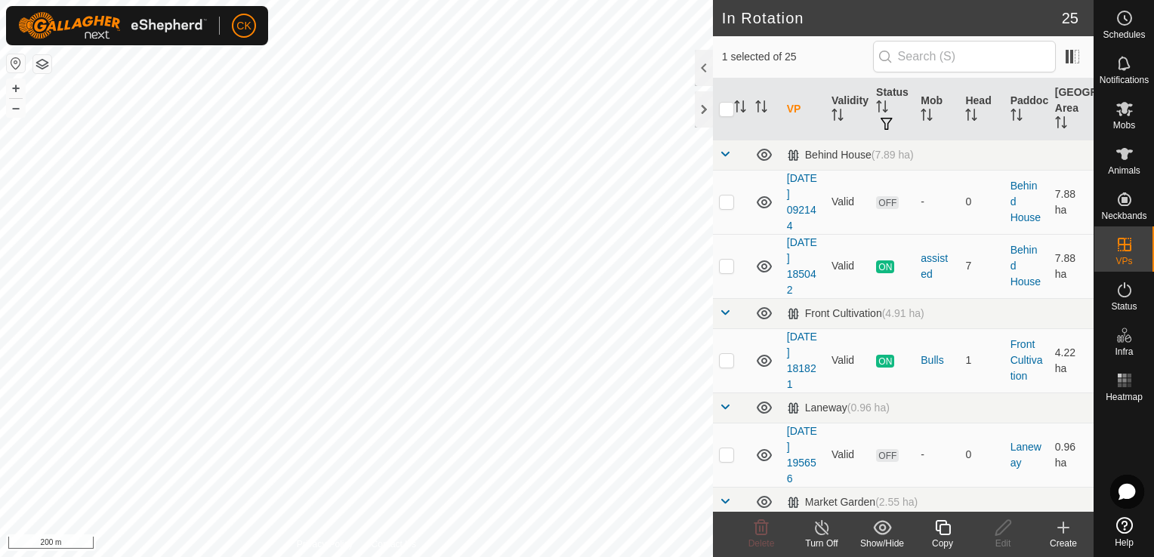
checkbox input "true"
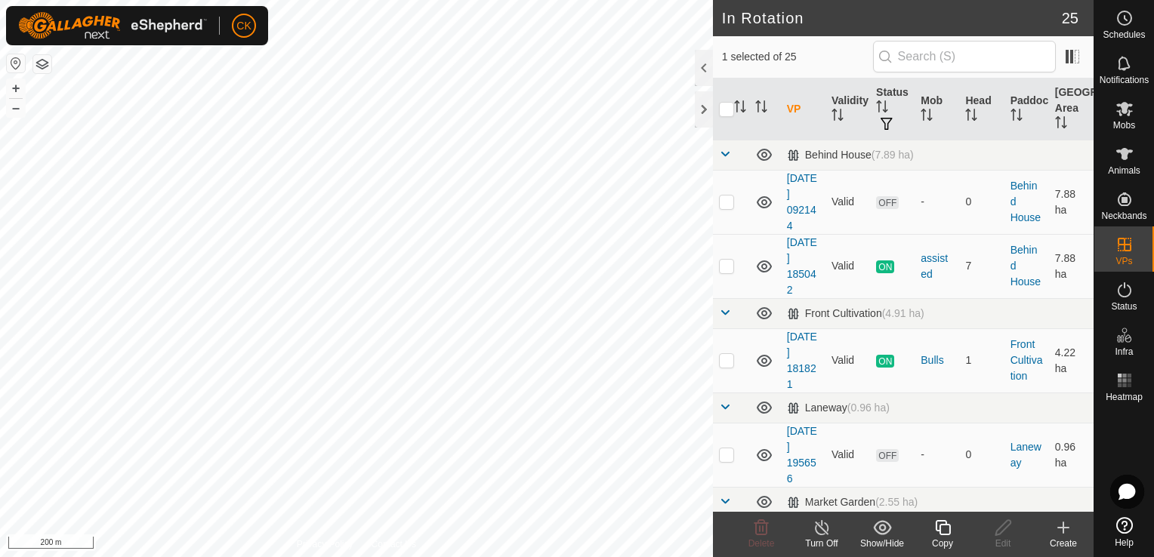
checkbox input "true"
click at [728, 111] on input "checkbox" at bounding box center [726, 109] width 15 height 15
checkbox input "false"
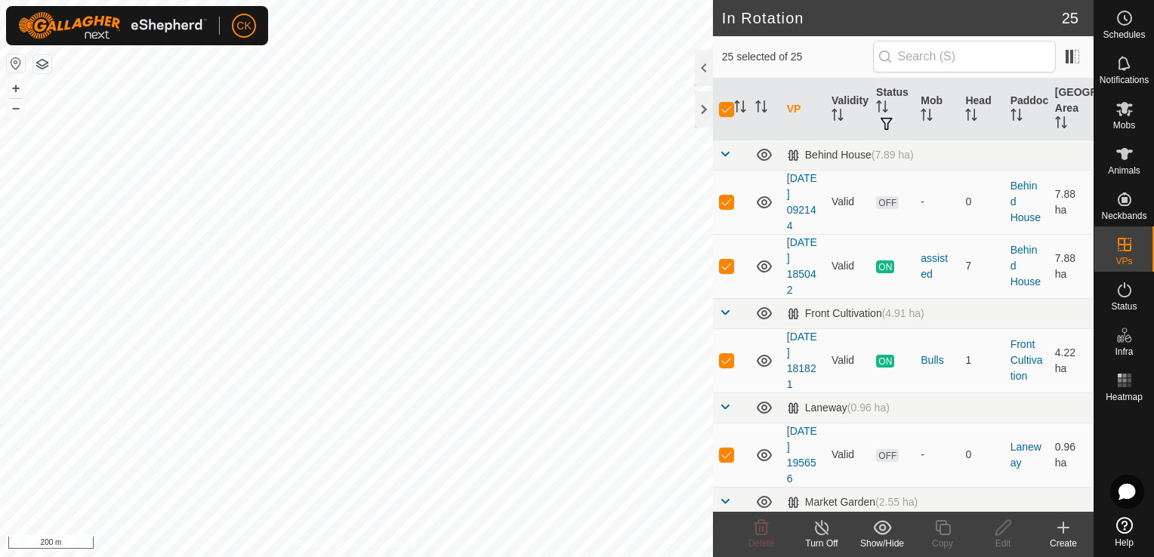
checkbox input "false"
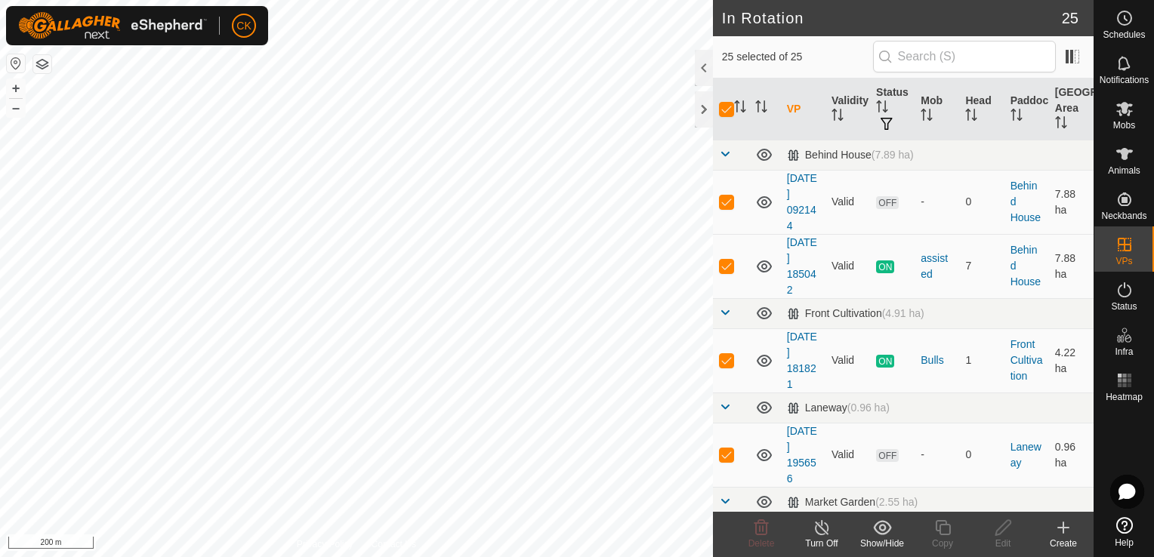
checkbox input "false"
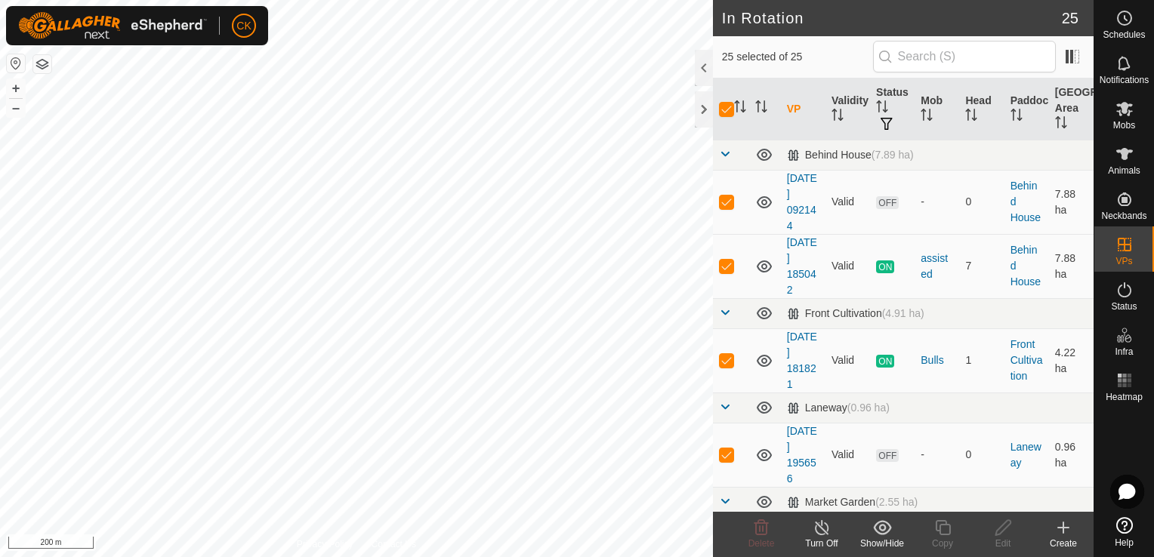
checkbox input "false"
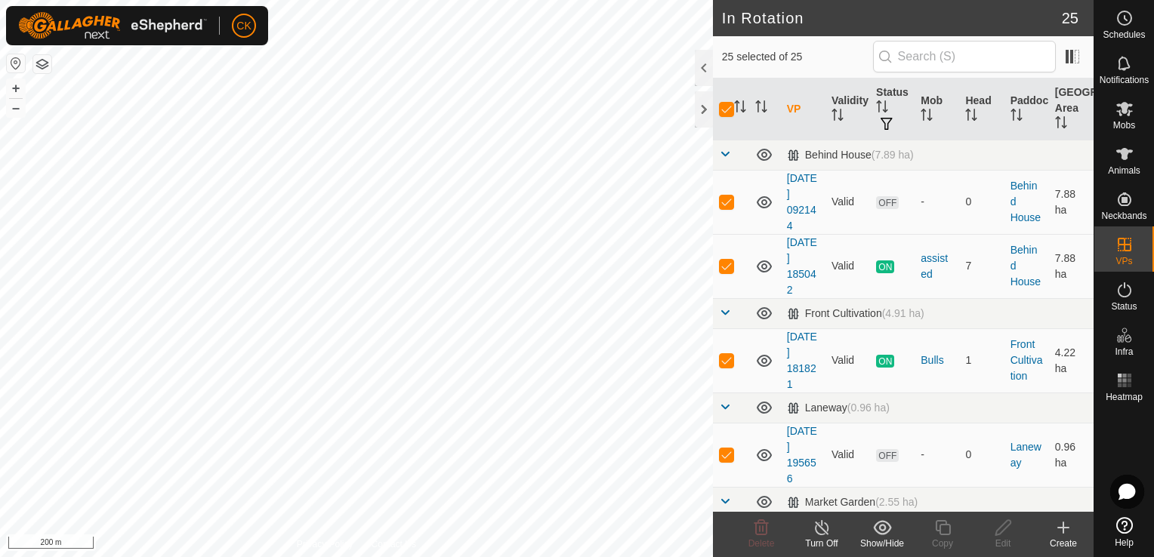
checkbox input "false"
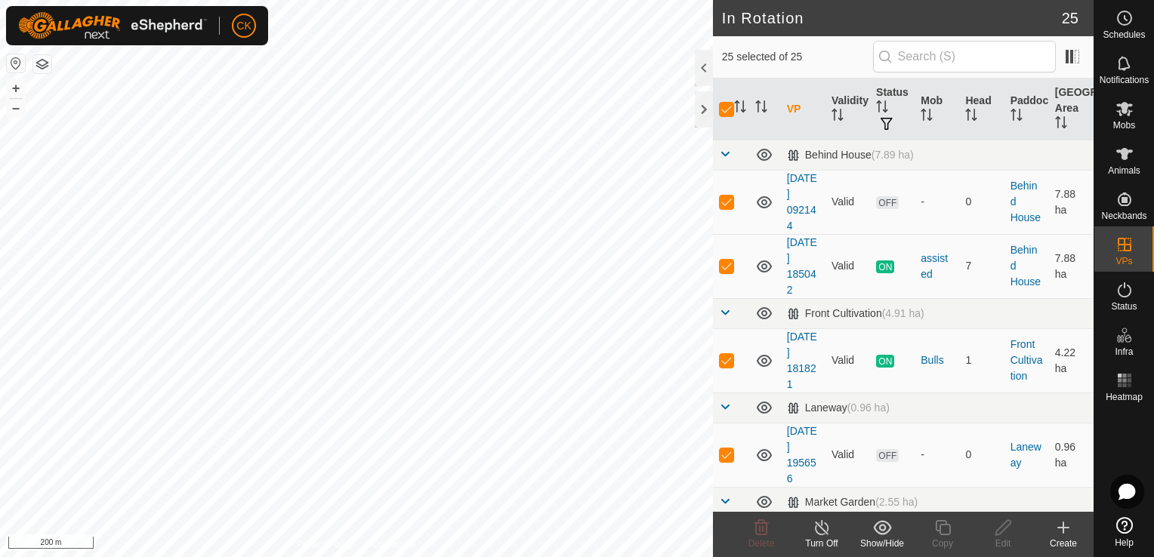
checkbox input "false"
click at [705, 110] on div at bounding box center [704, 109] width 18 height 36
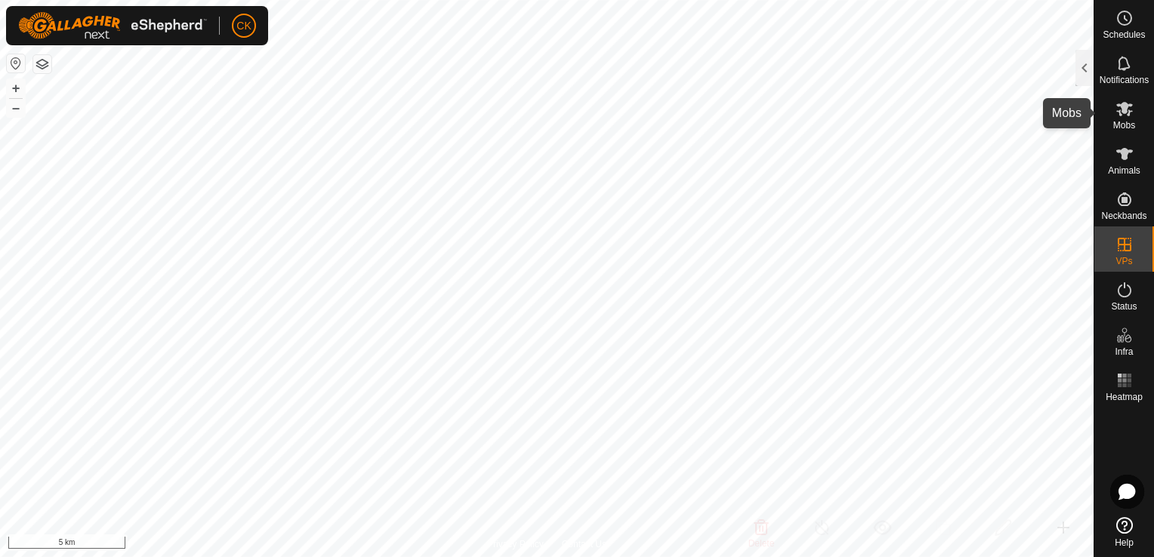
click at [1130, 106] on icon at bounding box center [1124, 109] width 18 height 18
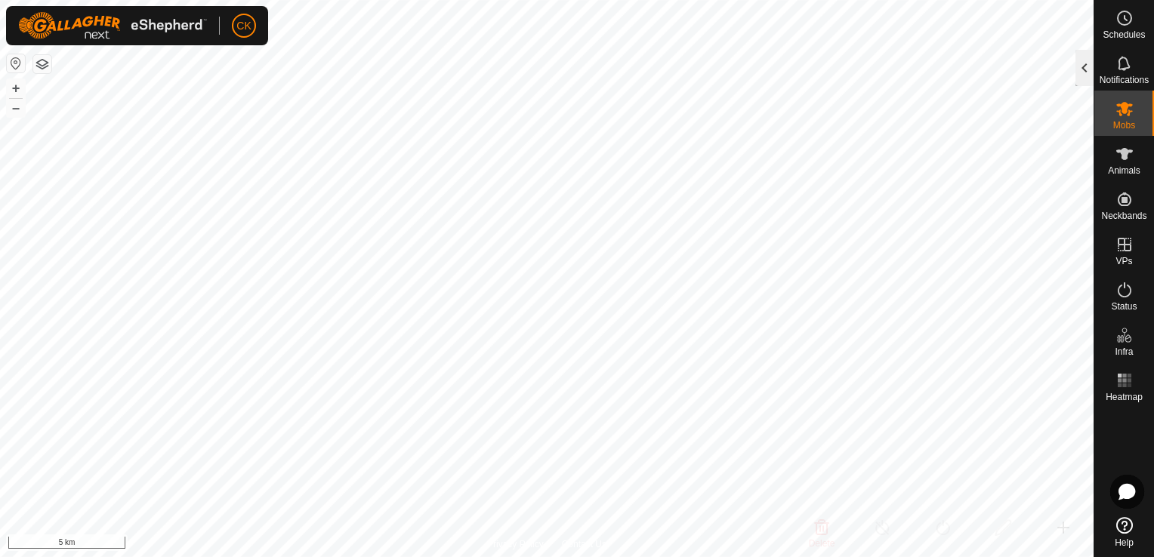
click at [1083, 71] on div at bounding box center [1084, 68] width 18 height 36
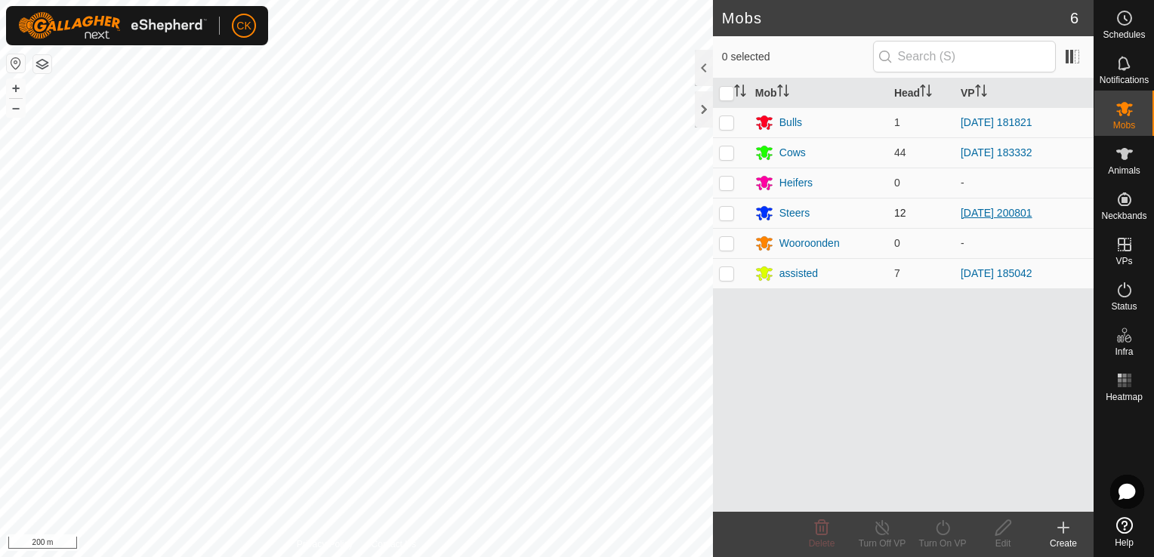
click at [991, 211] on link "[DATE] 200801" at bounding box center [997, 213] width 72 height 12
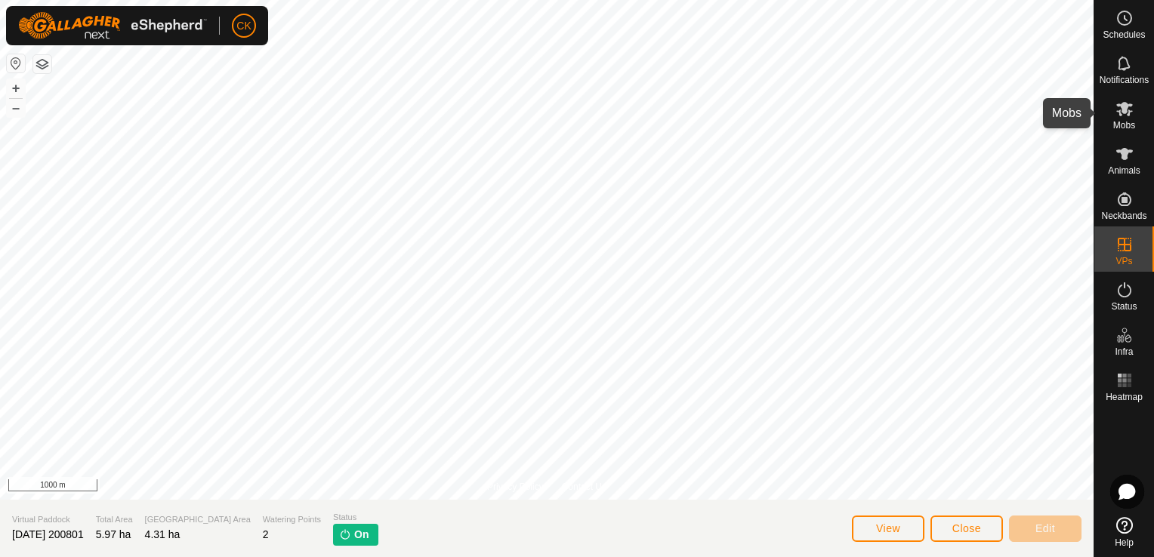
click at [1124, 105] on icon at bounding box center [1124, 109] width 17 height 14
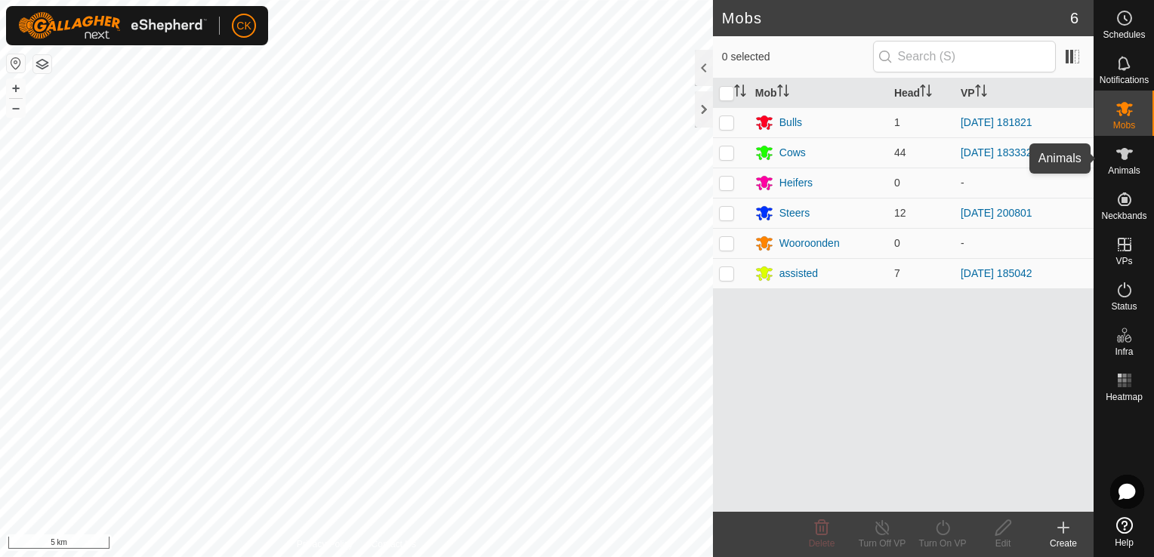
click at [1128, 146] on icon at bounding box center [1124, 154] width 18 height 18
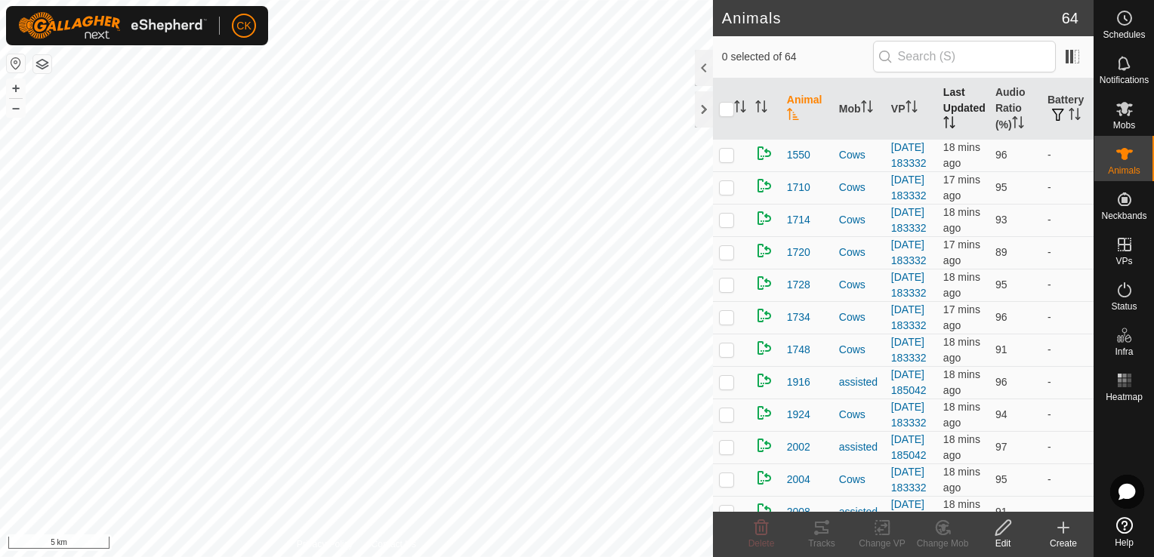
click at [944, 97] on th "Last Updated" at bounding box center [963, 109] width 52 height 61
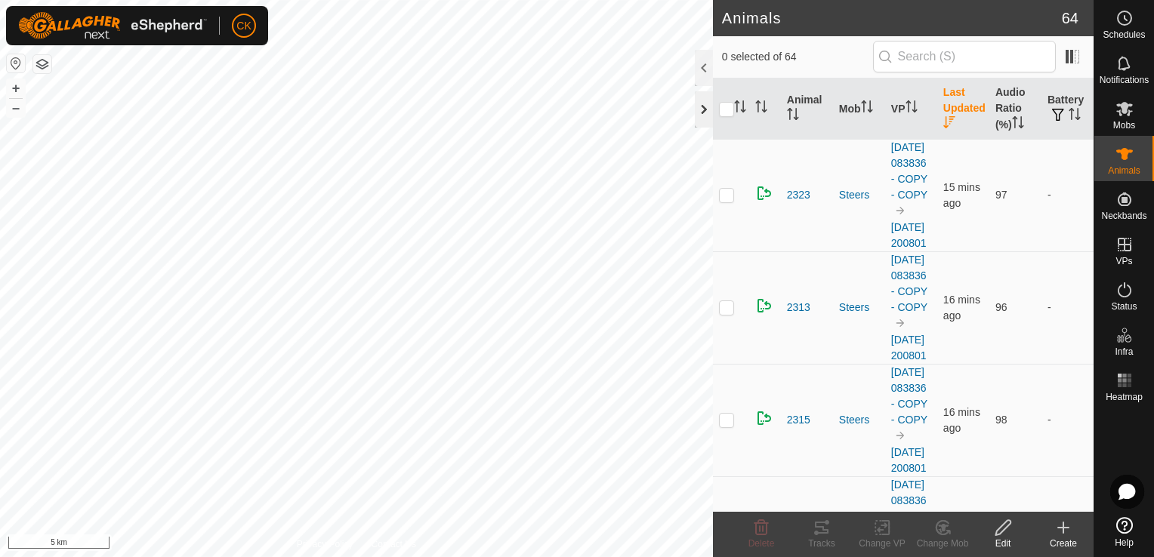
click at [705, 113] on div at bounding box center [704, 109] width 18 height 36
